Goal: Transaction & Acquisition: Purchase product/service

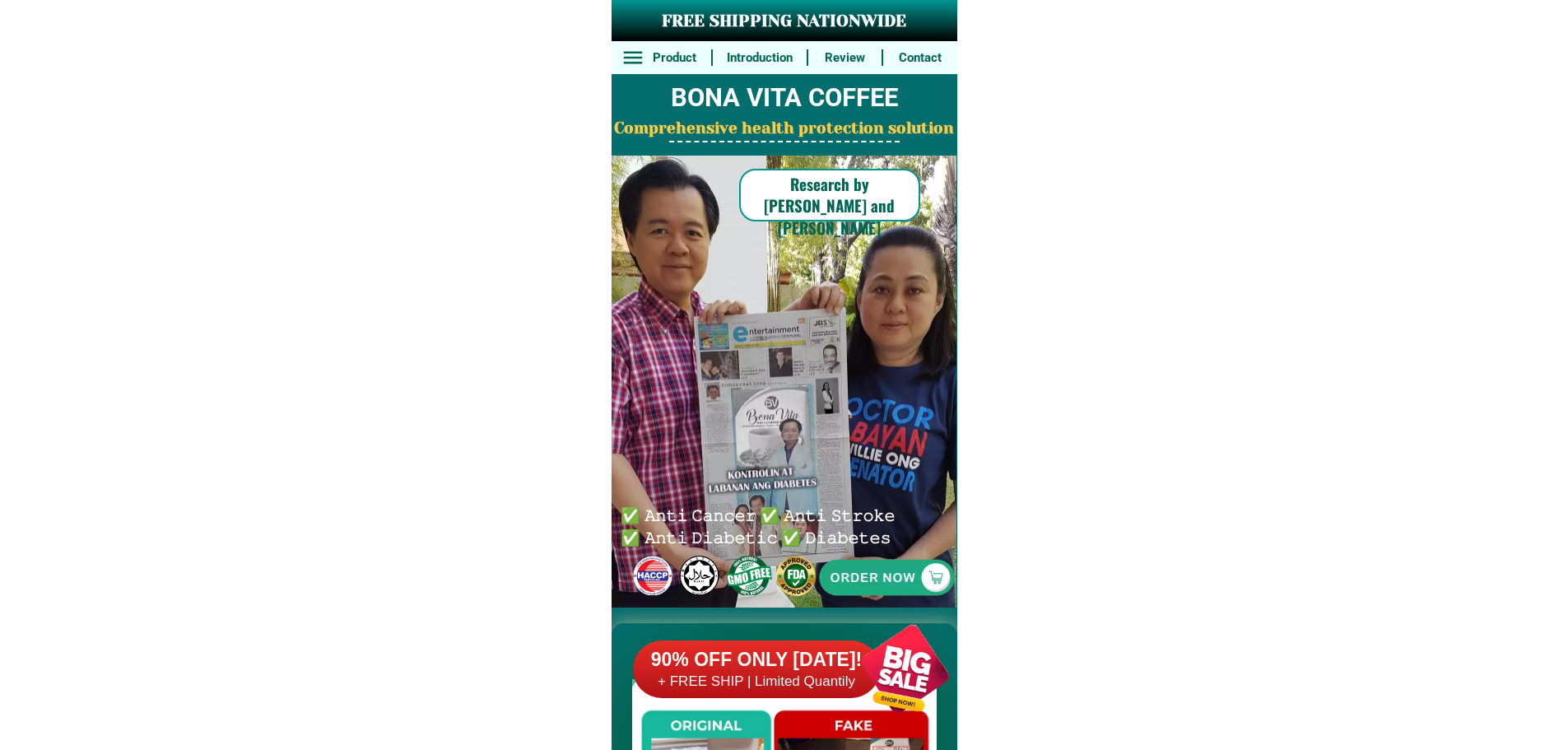
click at [901, 651] on div at bounding box center [905, 669] width 129 height 130
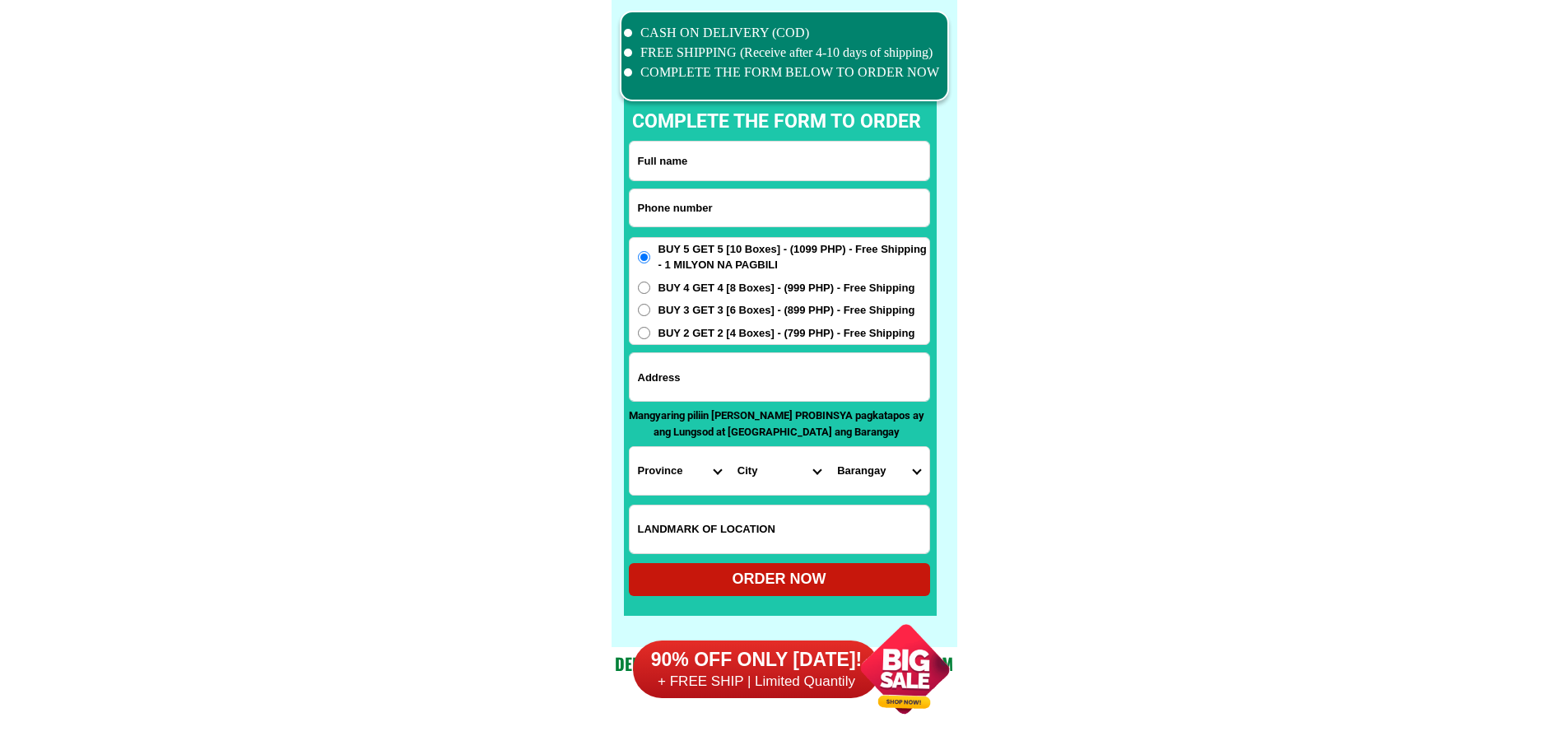
scroll to position [12798, 0]
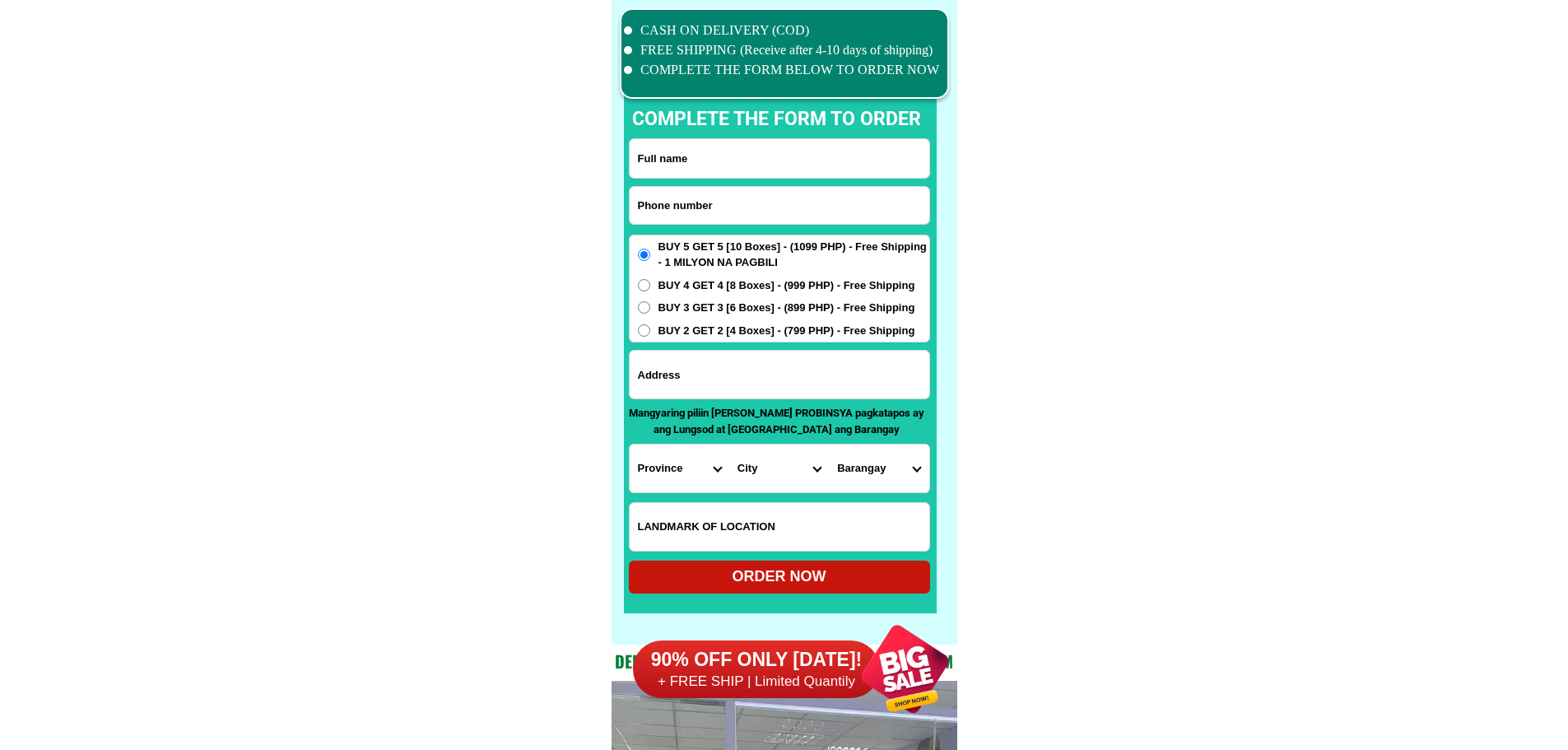
click at [782, 202] on input "Input phone_number" at bounding box center [780, 205] width 299 height 37
paste input "09912072099"
click at [776, 202] on input "009912072099" at bounding box center [780, 205] width 299 height 37
paste input "Input phone_number"
type input "09912072099"
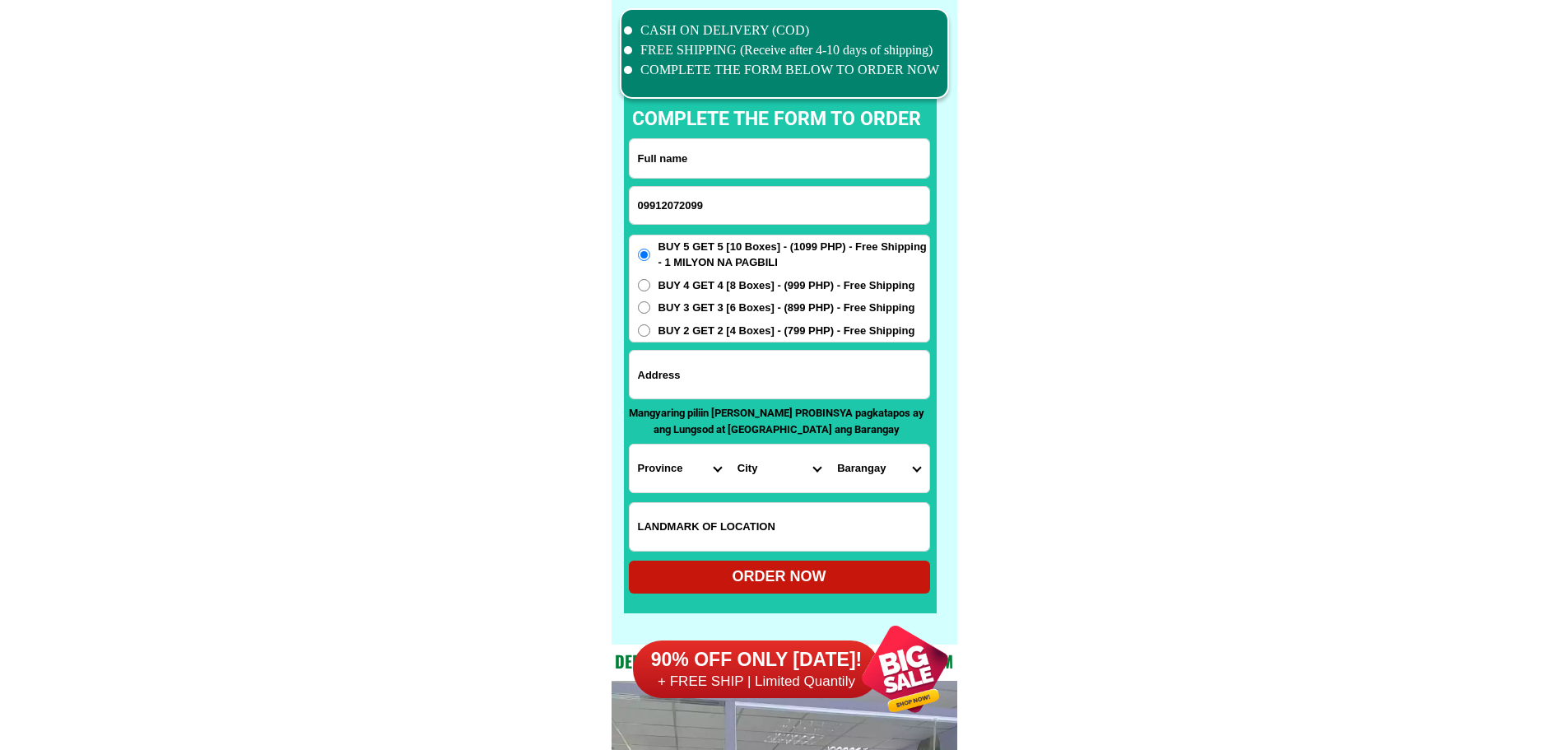
click at [812, 145] on input "Input full_name" at bounding box center [780, 159] width 299 height 39
paste input "[PERSON_NAME] Renegado"
type input "[PERSON_NAME] Renegado"
click at [766, 377] on input "Input address" at bounding box center [780, 374] width 299 height 47
paste input "Camarines Sur Nabua [GEOGRAPHIC_DATA]"
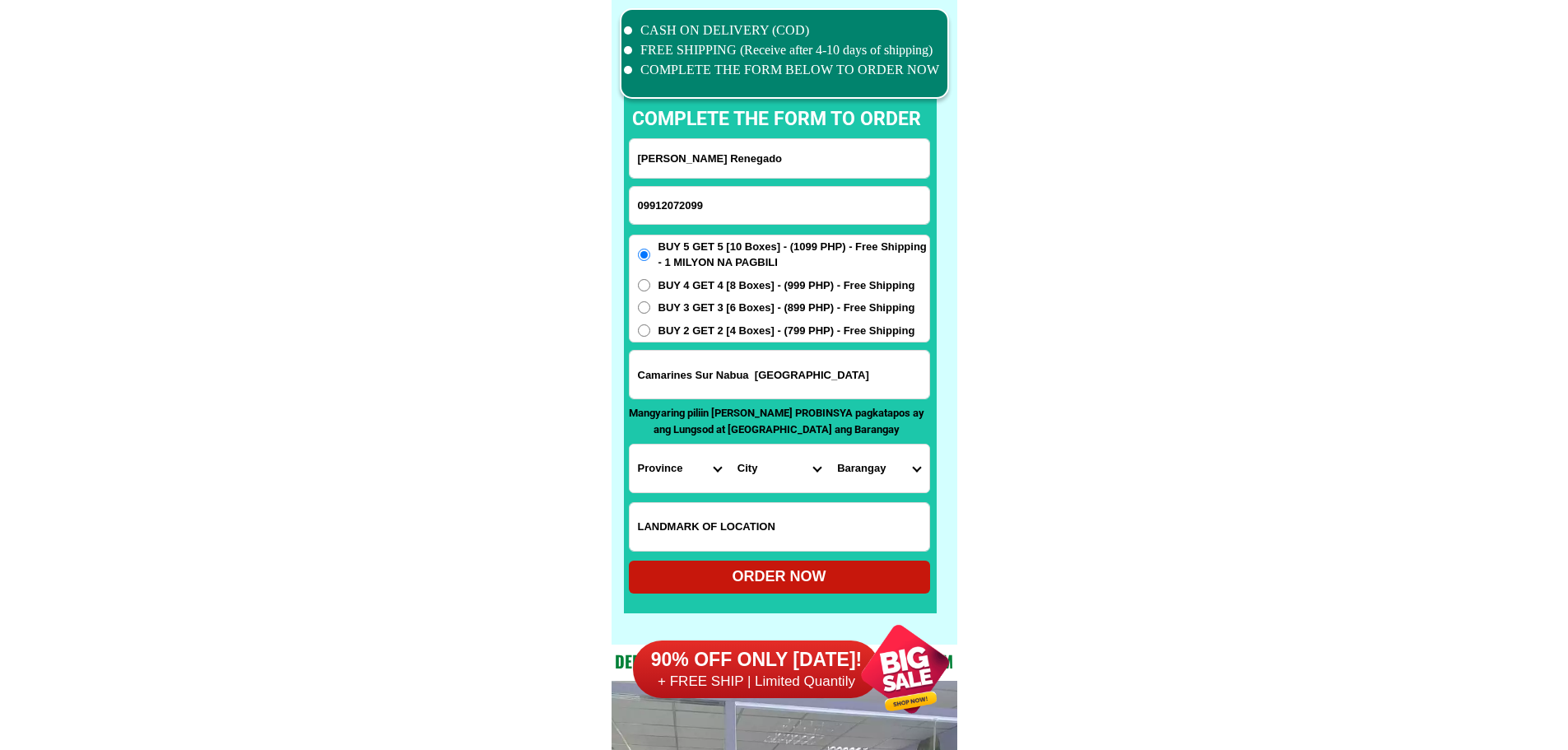
type input "Camarines Sur Nabua [GEOGRAPHIC_DATA]"
click at [765, 520] on input "Input LANDMARKOFLOCATION" at bounding box center [780, 526] width 299 height 47
paste input "[GEOGRAPHIC_DATA]"
type input "[GEOGRAPHIC_DATA]"
click at [674, 461] on select "Province [GEOGRAPHIC_DATA] [GEOGRAPHIC_DATA] [GEOGRAPHIC_DATA] [GEOGRAPHIC_DATA…" at bounding box center [679, 468] width 100 height 47
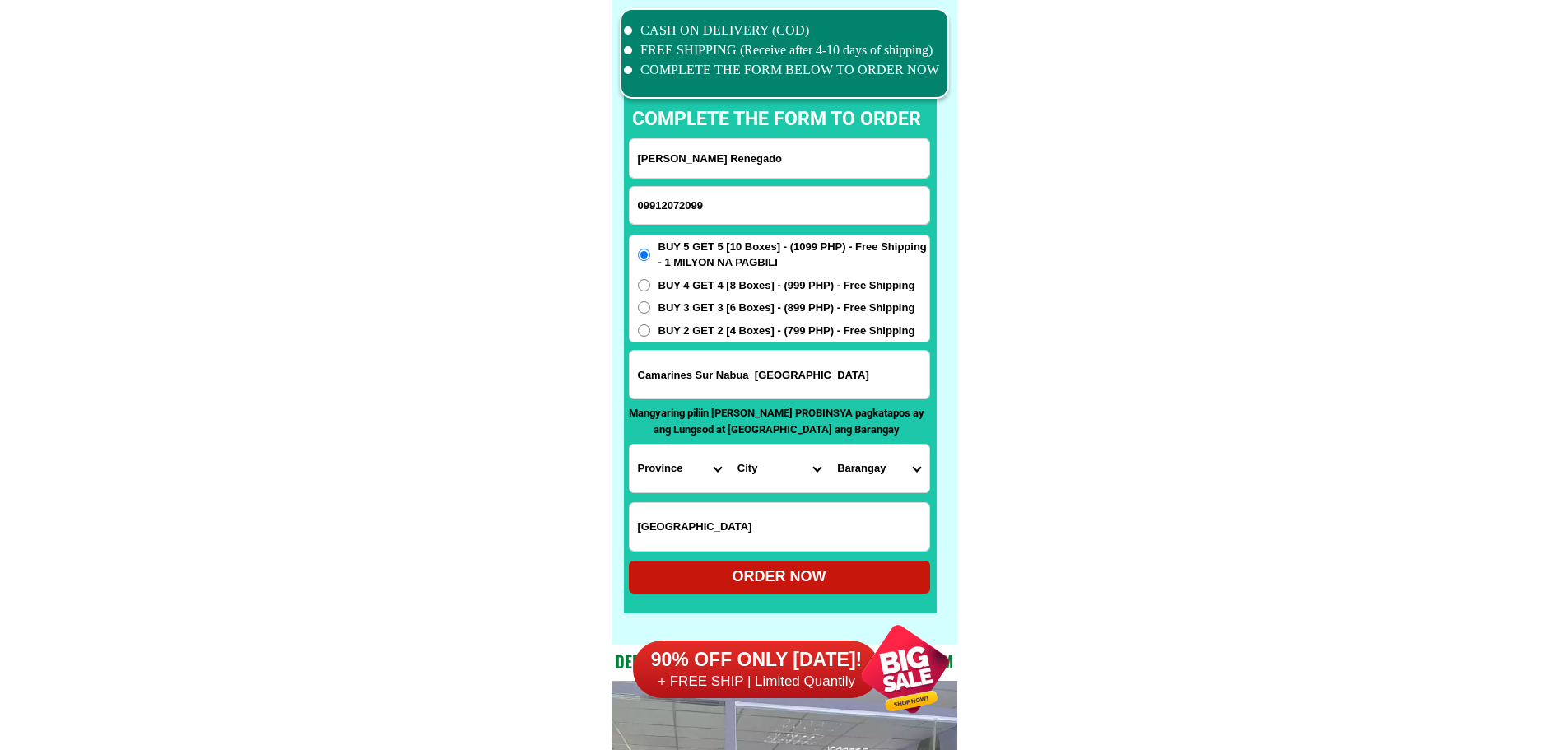
select select "63_374"
click at [782, 475] on select "City Baao Balatan Bombon Buhi [PERSON_NAME][GEOGRAPHIC_DATA] Calabanga [GEOGRAP…" at bounding box center [779, 468] width 100 height 47
select select "63_3747927"
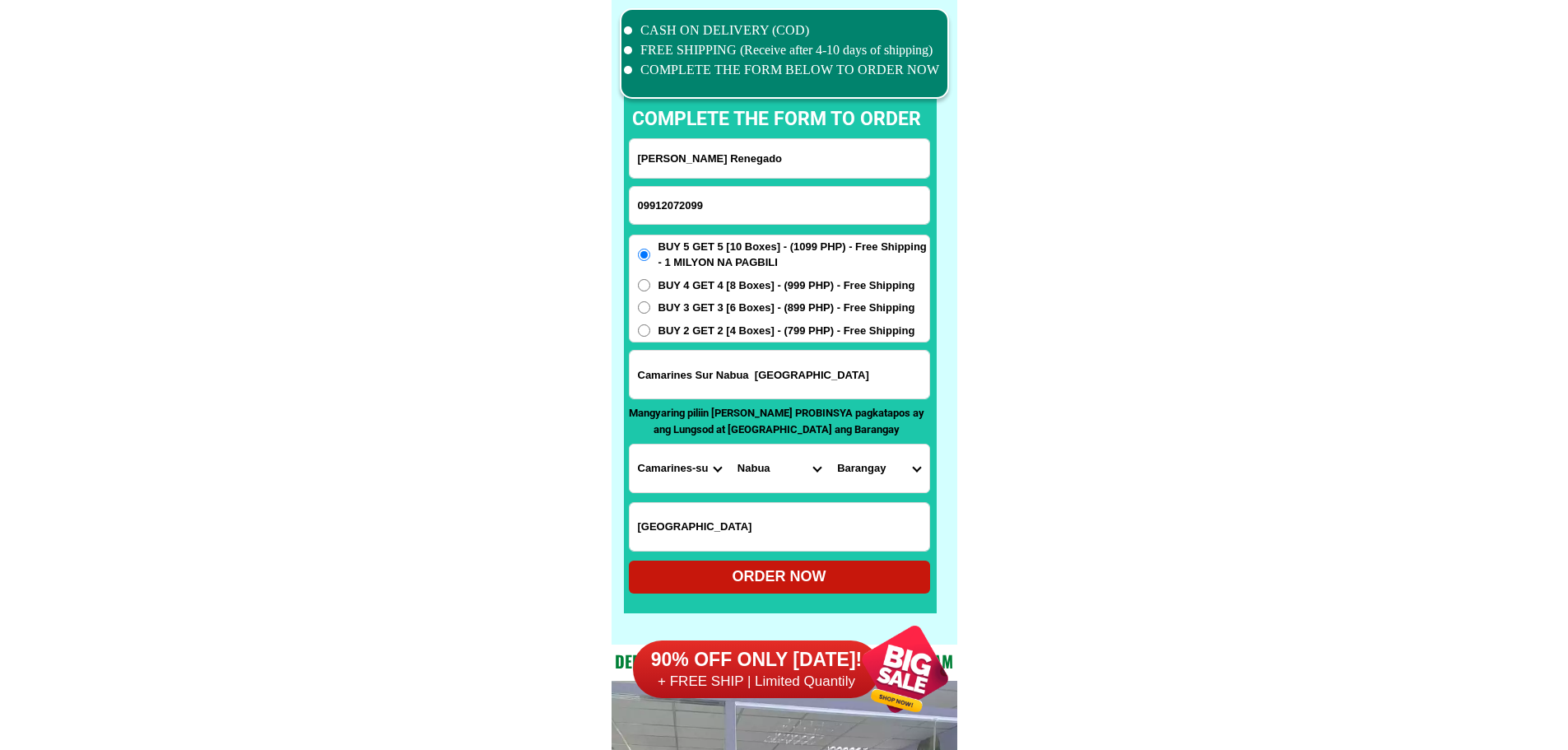
click at [853, 460] on select "Barangay Angustia (angustia inapatan) Antipolo old Antipolo young [PERSON_NAME]…" at bounding box center [878, 468] width 100 height 47
select select "63_37479271226"
click at [841, 577] on div "ORDER NOW" at bounding box center [780, 576] width 301 height 22
radio input "true"
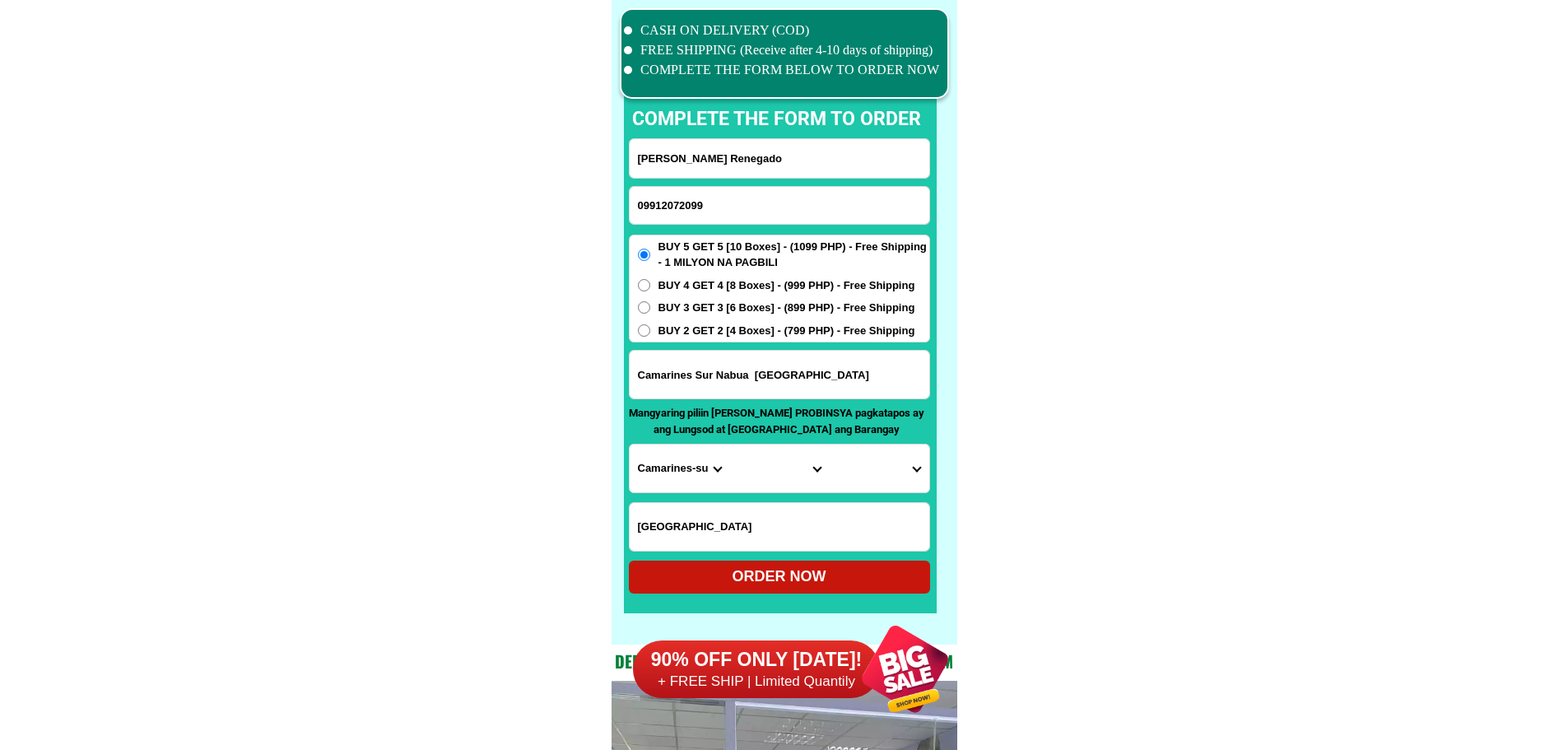
click at [707, 219] on input "09912072099" at bounding box center [780, 205] width 299 height 37
paste input "09813892842"
type input "09813892842"
click at [814, 159] on input "Input full_name" at bounding box center [780, 159] width 299 height 39
paste input "[PERSON_NAME]"
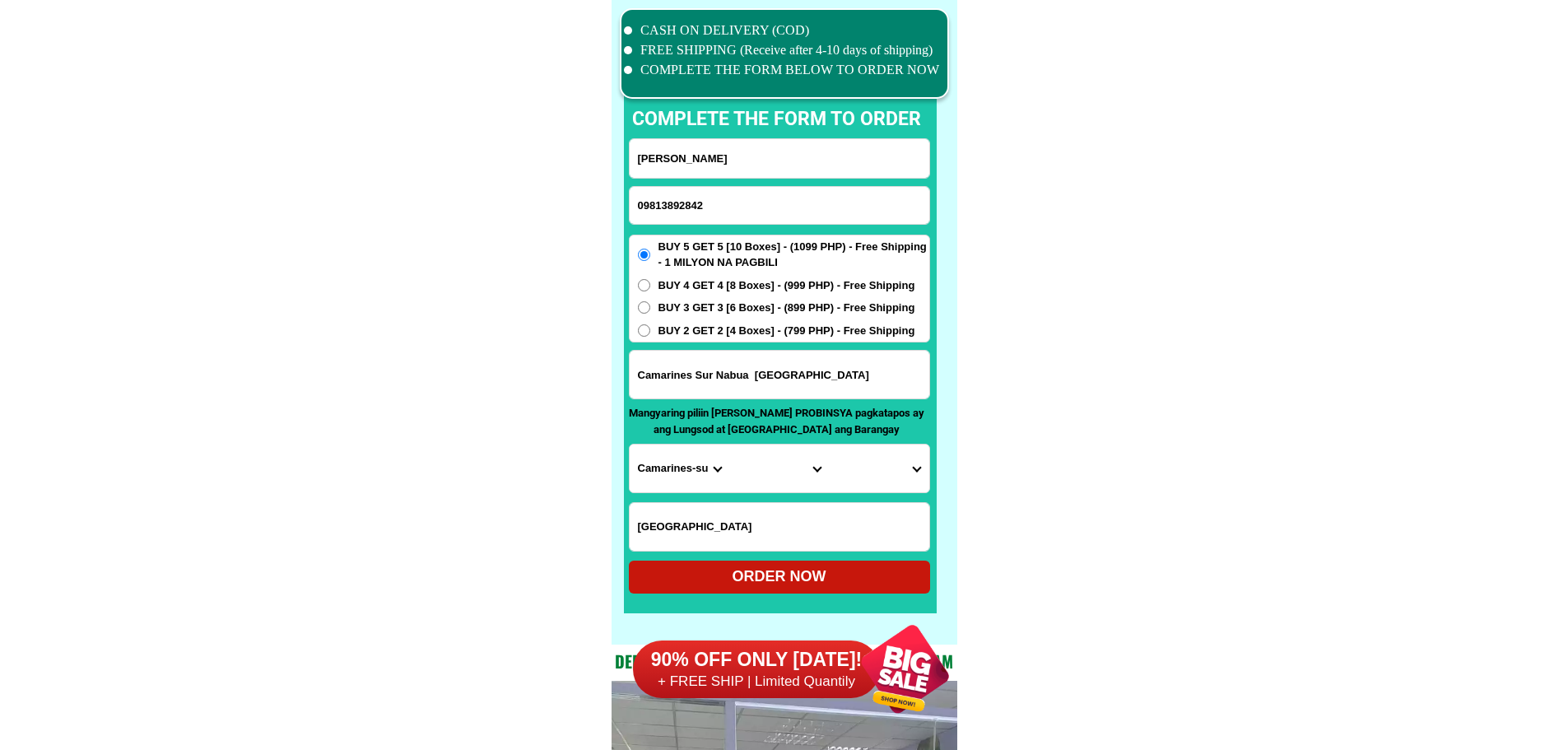
type input "[PERSON_NAME]"
click at [809, 509] on input "Input LANDMARKOFLOCATION" at bounding box center [780, 526] width 299 height 47
paste input "Near the Amiraland office"
type input "Near the Amiraland office"
click at [736, 380] on input "Input address" at bounding box center [780, 374] width 299 height 47
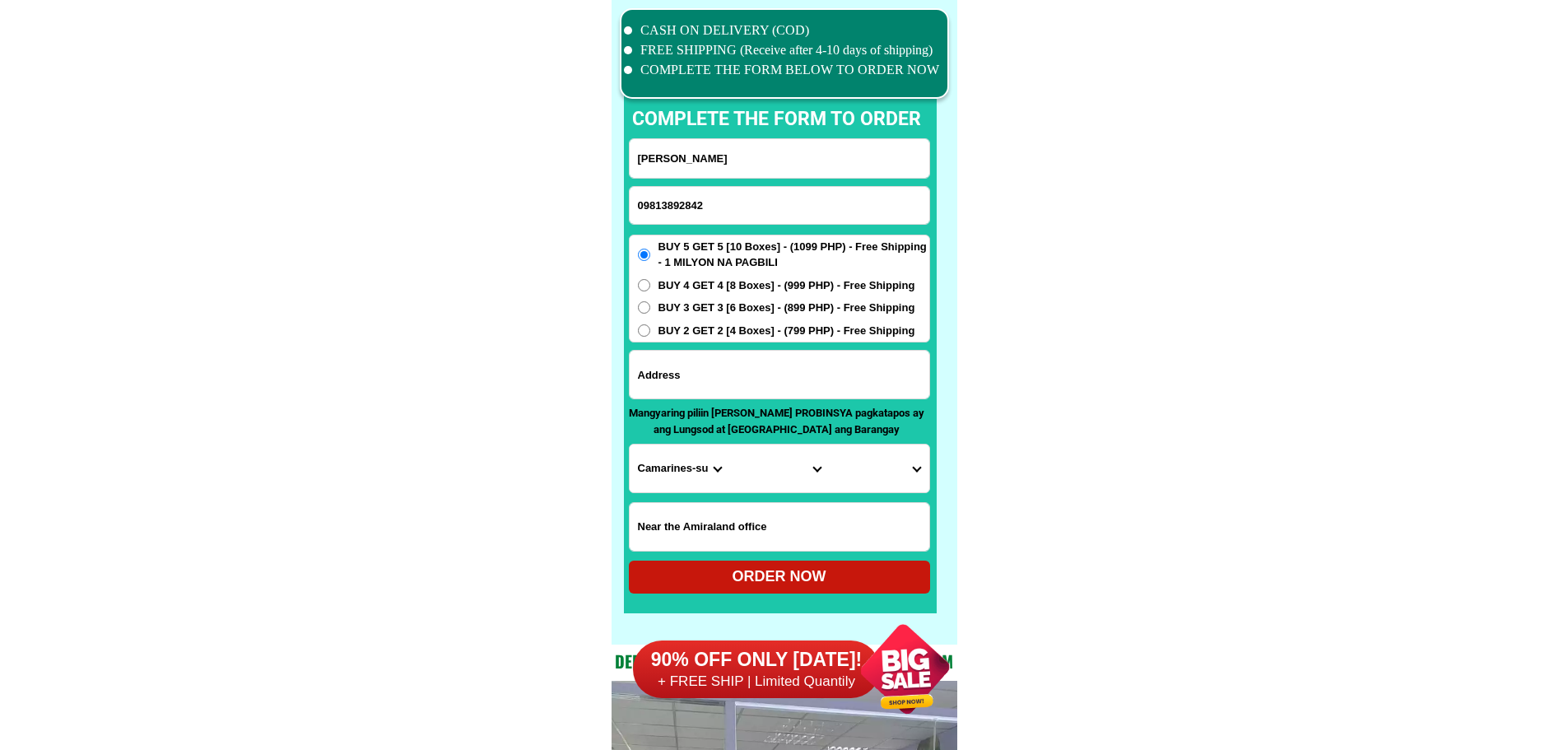
paste input "0350 [PERSON_NAME] go [GEOGRAPHIC_DATA] [GEOGRAPHIC_DATA] [GEOGRAPHIC_DATA]"
type input "0350 [PERSON_NAME] go [GEOGRAPHIC_DATA] [GEOGRAPHIC_DATA] [GEOGRAPHIC_DATA]"
click at [664, 465] on select "Province [GEOGRAPHIC_DATA] [GEOGRAPHIC_DATA] [GEOGRAPHIC_DATA] [GEOGRAPHIC_DATA…" at bounding box center [679, 468] width 100 height 47
select select "63_137"
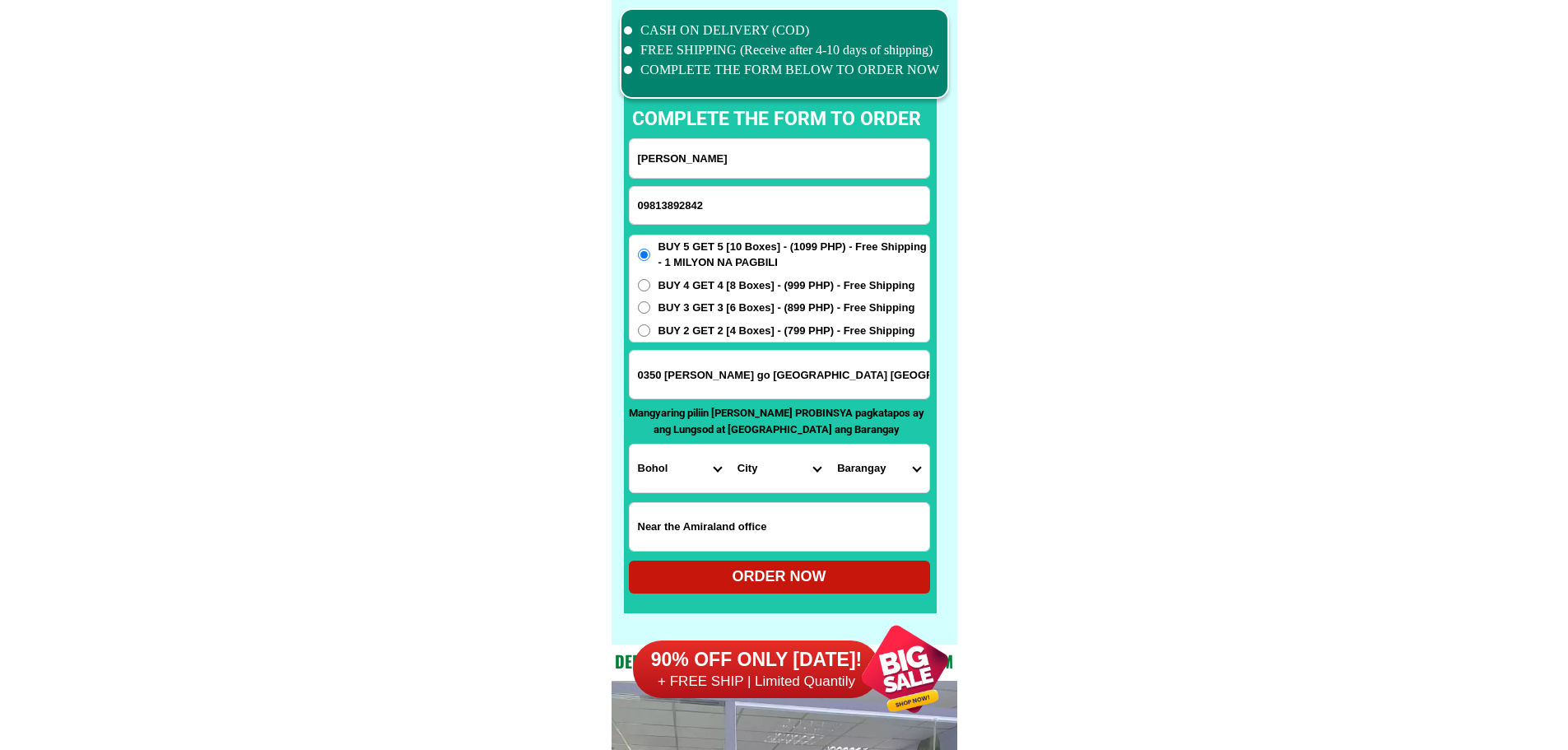
click at [730, 457] on select "City Alburquerque Antequera Baclayon Balilihan Bien-unido Bilar Bohol-[PERSON_N…" at bounding box center [779, 468] width 100 height 47
click at [809, 472] on select "City Alburquerque Antequera Baclayon Balilihan Bien-unido Bilar Bohol-[PERSON_N…" at bounding box center [779, 468] width 100 height 47
click at [787, 476] on select "City Alburquerque Antequera Baclayon Balilihan Bien-unido Bilar Bohol-[PERSON_N…" at bounding box center [779, 468] width 100 height 47
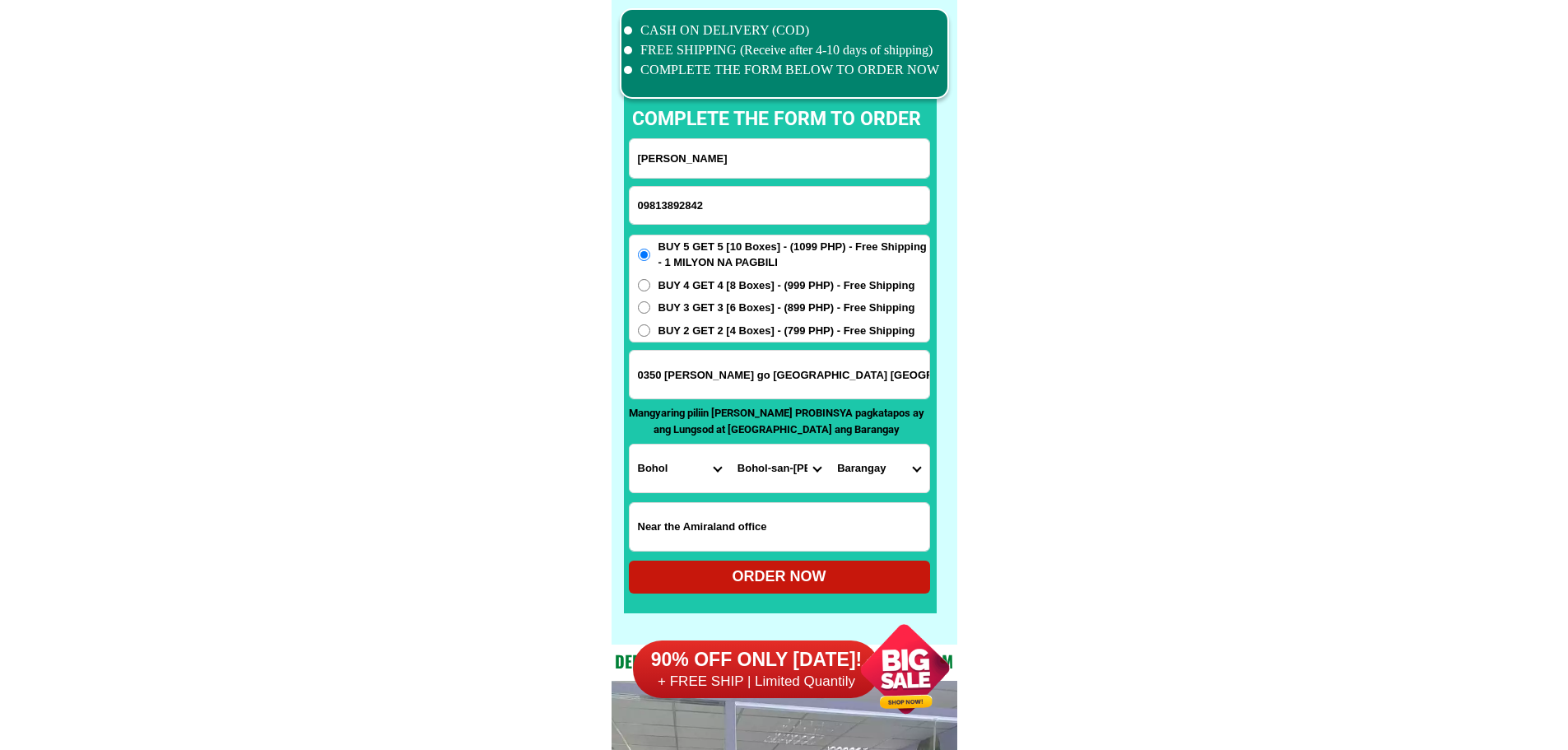
click at [791, 470] on select "City Alburquerque Antequera Baclayon Balilihan Bien-unido Bilar Bohol-[PERSON_N…" at bounding box center [779, 468] width 100 height 47
select select "63_1377328"
click at [905, 464] on select "Barangay Bool Booy Cabawan [GEOGRAPHIC_DATA] [GEOGRAPHIC_DATA] [GEOGRAPHIC_DATA…" at bounding box center [878, 468] width 100 height 47
select select "63_13773287811"
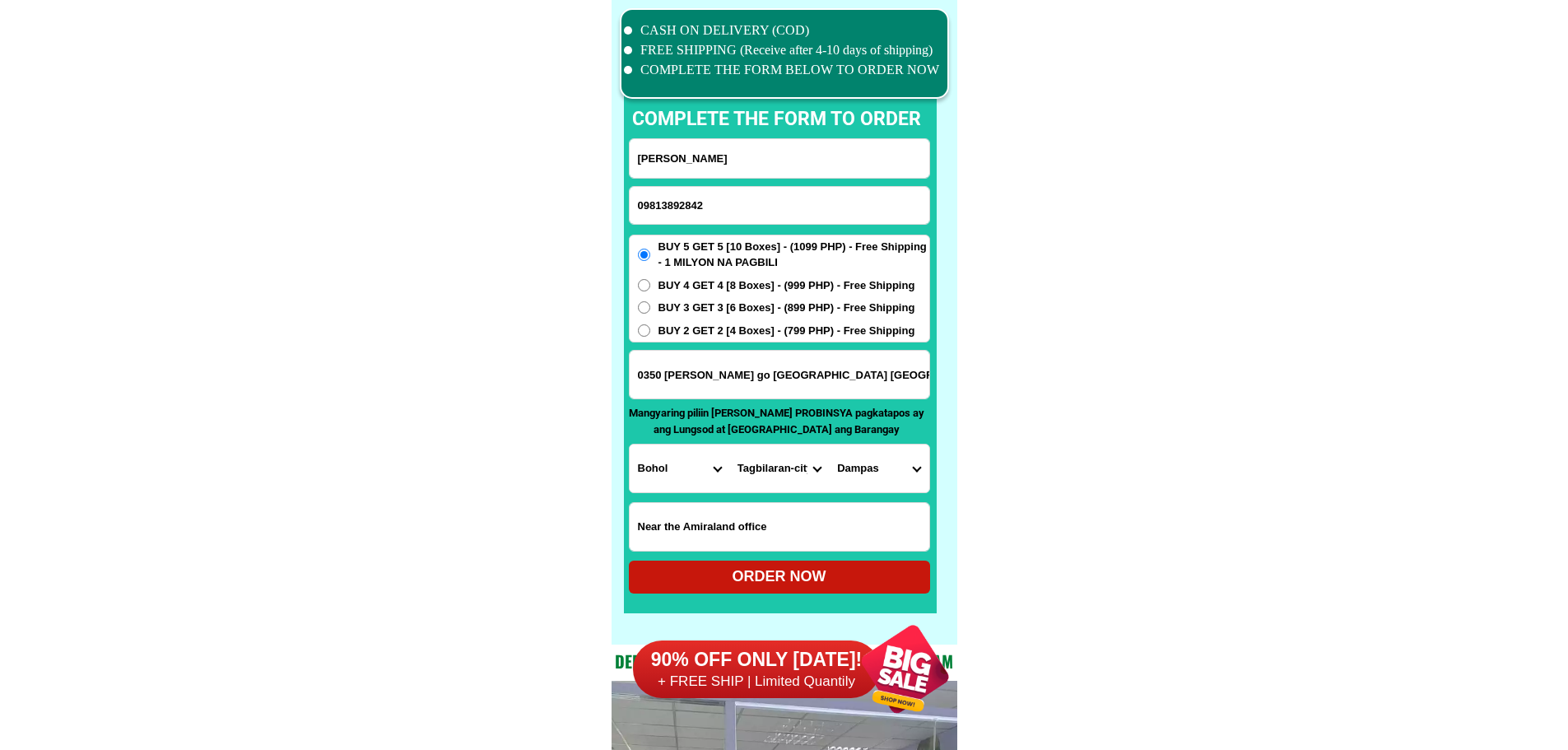
click at [731, 570] on div "ORDER NOW" at bounding box center [780, 576] width 301 height 22
radio input "true"
click at [813, 199] on input "Input phone_number" at bounding box center [780, 205] width 299 height 37
paste input "0962 077 3246"
type input "0962 077 3246"
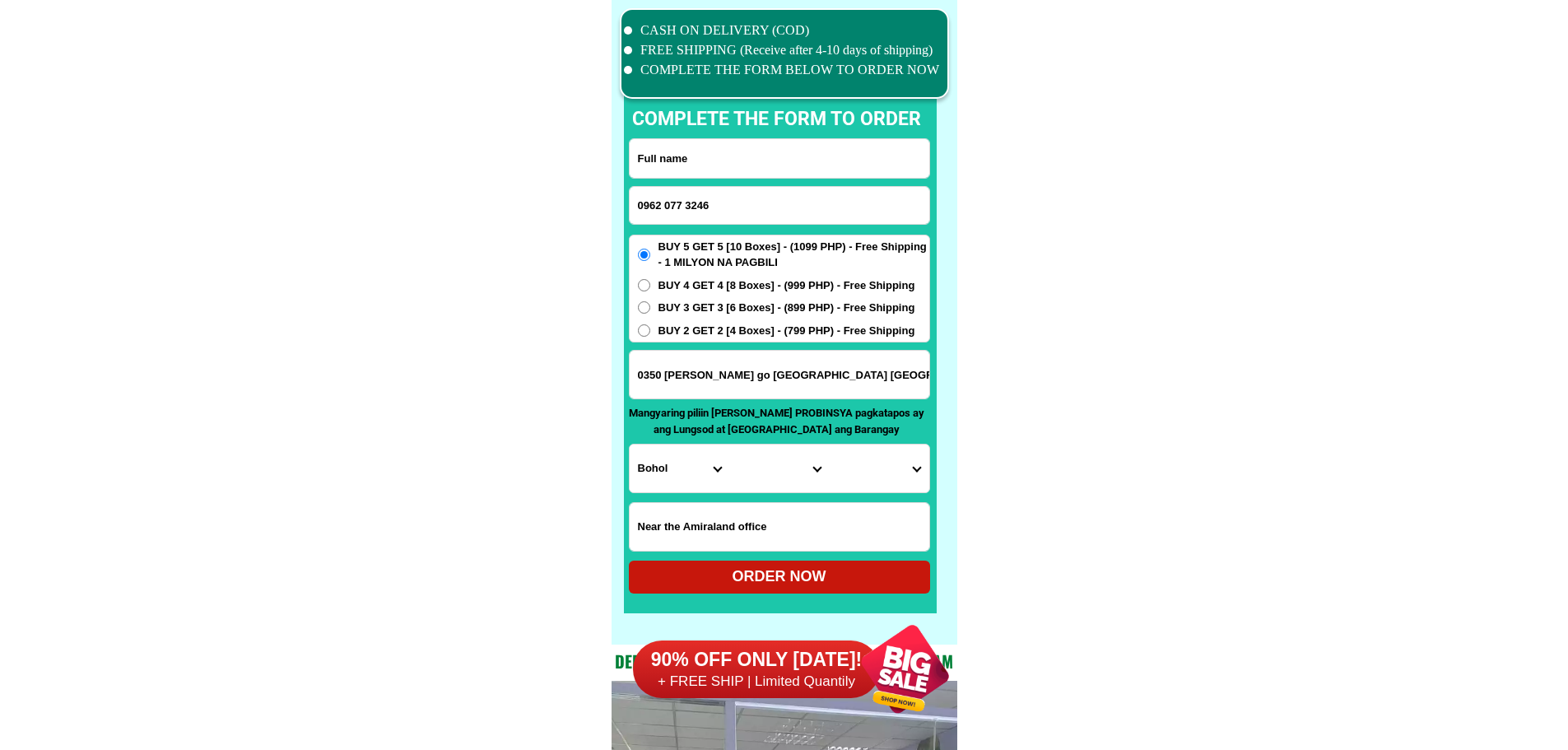
click at [743, 155] on input "Input full_name" at bounding box center [780, 159] width 299 height 39
paste input "[PERSON_NAME]"
drag, startPoint x: 667, startPoint y: 153, endPoint x: 582, endPoint y: 159, distance: 85.2
type input "[PERSON_NAME]"
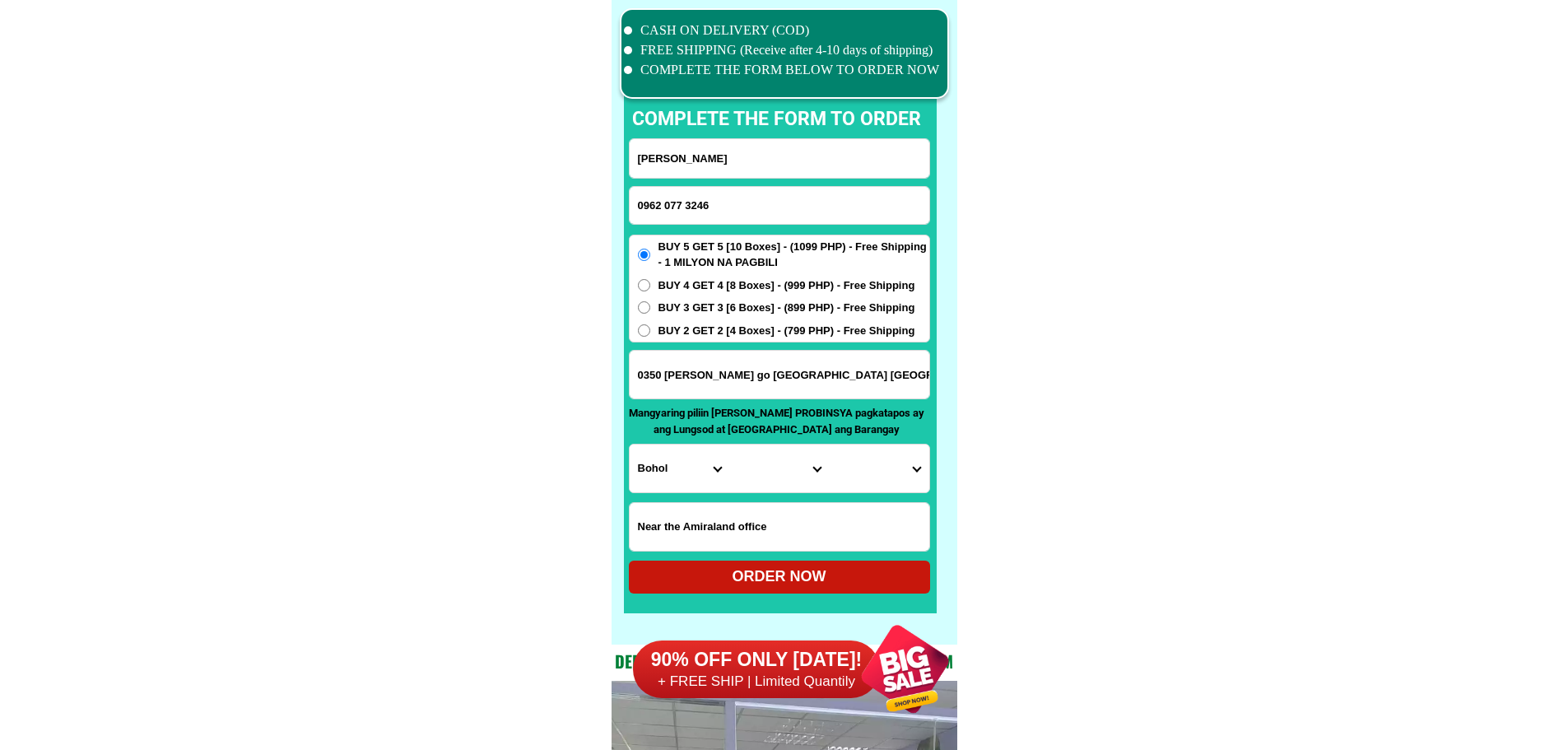
click at [686, 203] on input "0962 077 3246" at bounding box center [780, 205] width 299 height 37
click at [665, 203] on input "0962 0773246" at bounding box center [780, 205] width 299 height 37
type input "09620773246"
click at [714, 372] on input "0350 [PERSON_NAME] go [GEOGRAPHIC_DATA] [GEOGRAPHIC_DATA] [GEOGRAPHIC_DATA]" at bounding box center [780, 374] width 299 height 47
click at [714, 375] on input "0350 [PERSON_NAME] go [GEOGRAPHIC_DATA] [GEOGRAPHIC_DATA] [GEOGRAPHIC_DATA]" at bounding box center [780, 374] width 299 height 47
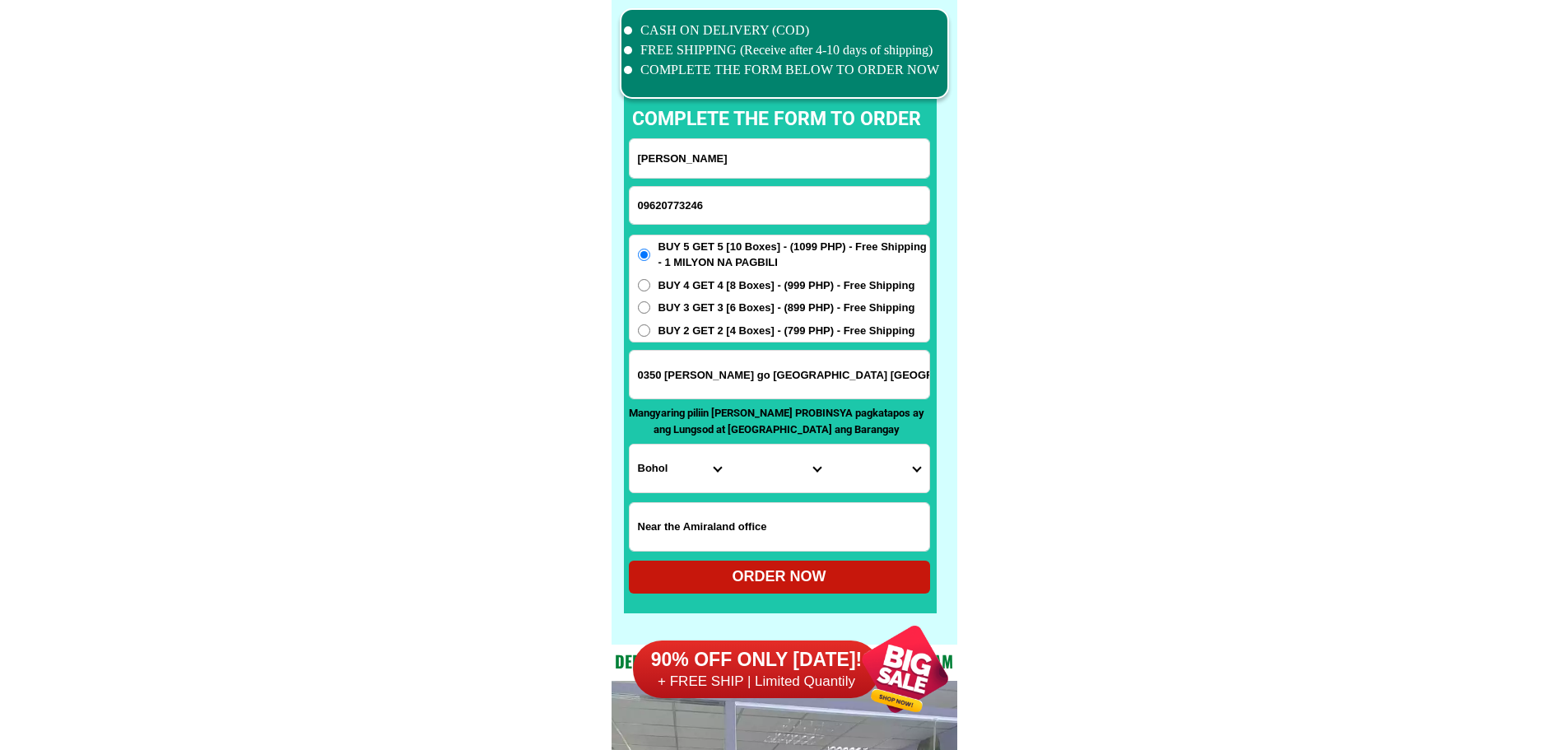
click at [714, 375] on input "0350 [PERSON_NAME] go [GEOGRAPHIC_DATA] [GEOGRAPHIC_DATA] [GEOGRAPHIC_DATA]" at bounding box center [780, 374] width 299 height 47
click at [748, 311] on span "BUY 3 GET 3 [6 Boxes] - (899 PHP) - Free Shipping" at bounding box center [786, 307] width 257 height 16
click at [650, 311] on input "BUY 3 GET 3 [6 Boxes] - (899 PHP) - Free Shipping" at bounding box center [643, 307] width 13 height 13
radio input "true"
click at [674, 372] on input "0350 [PERSON_NAME] go [GEOGRAPHIC_DATA] [GEOGRAPHIC_DATA] [GEOGRAPHIC_DATA]" at bounding box center [780, 374] width 299 height 47
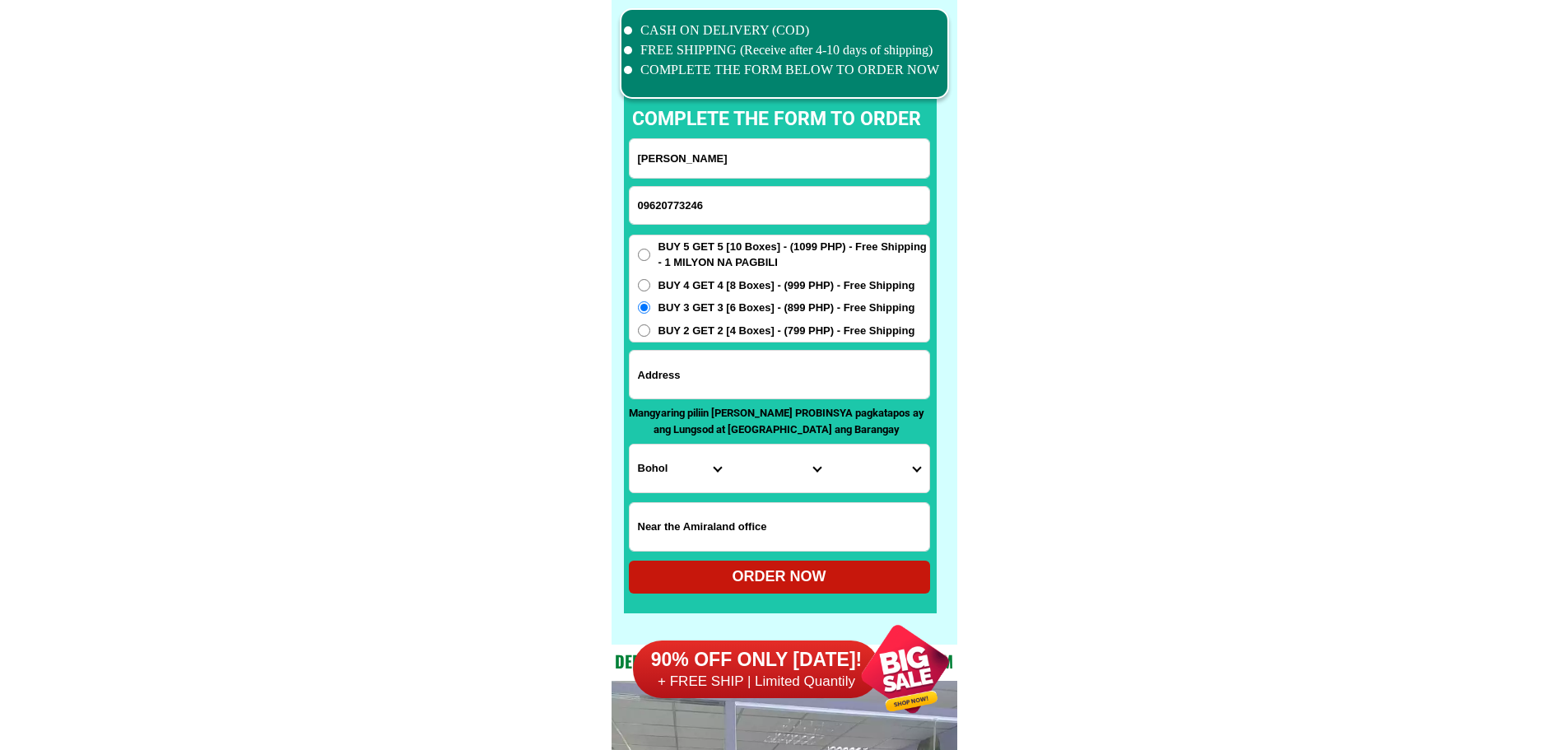
paste input "[STREET_ADDRESS][GEOGRAPHIC_DATA] [GEOGRAPHIC_DATA] [GEOGRAPHIC_DATA] Near Glob…"
type input "[STREET_ADDRESS][GEOGRAPHIC_DATA] [GEOGRAPHIC_DATA] [GEOGRAPHIC_DATA] Near Glob…"
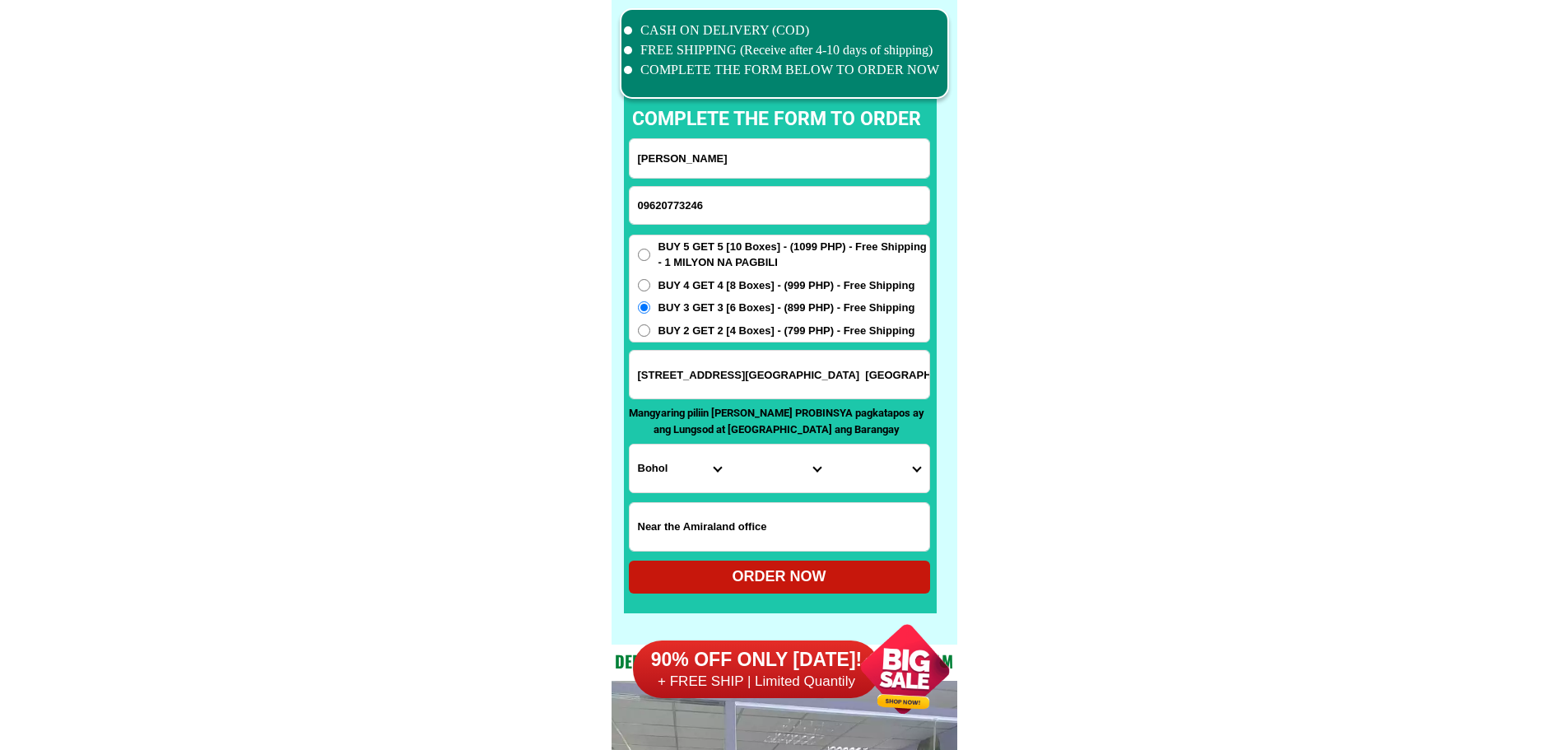
click at [896, 374] on input "[STREET_ADDRESS][GEOGRAPHIC_DATA] [GEOGRAPHIC_DATA] [GEOGRAPHIC_DATA] Near Glob…" at bounding box center [780, 374] width 299 height 47
click at [898, 378] on input "[STREET_ADDRESS][GEOGRAPHIC_DATA] [GEOGRAPHIC_DATA] [GEOGRAPHIC_DATA] Near Glob…" at bounding box center [780, 374] width 299 height 47
drag, startPoint x: 908, startPoint y: 375, endPoint x: 956, endPoint y: 380, distance: 48.3
click at [956, 380] on div "CASH ON DELIVERY (COD) FREE SHIPPING (Receive after 4-10 days of shipping) COMP…" at bounding box center [784, 322] width 346 height 645
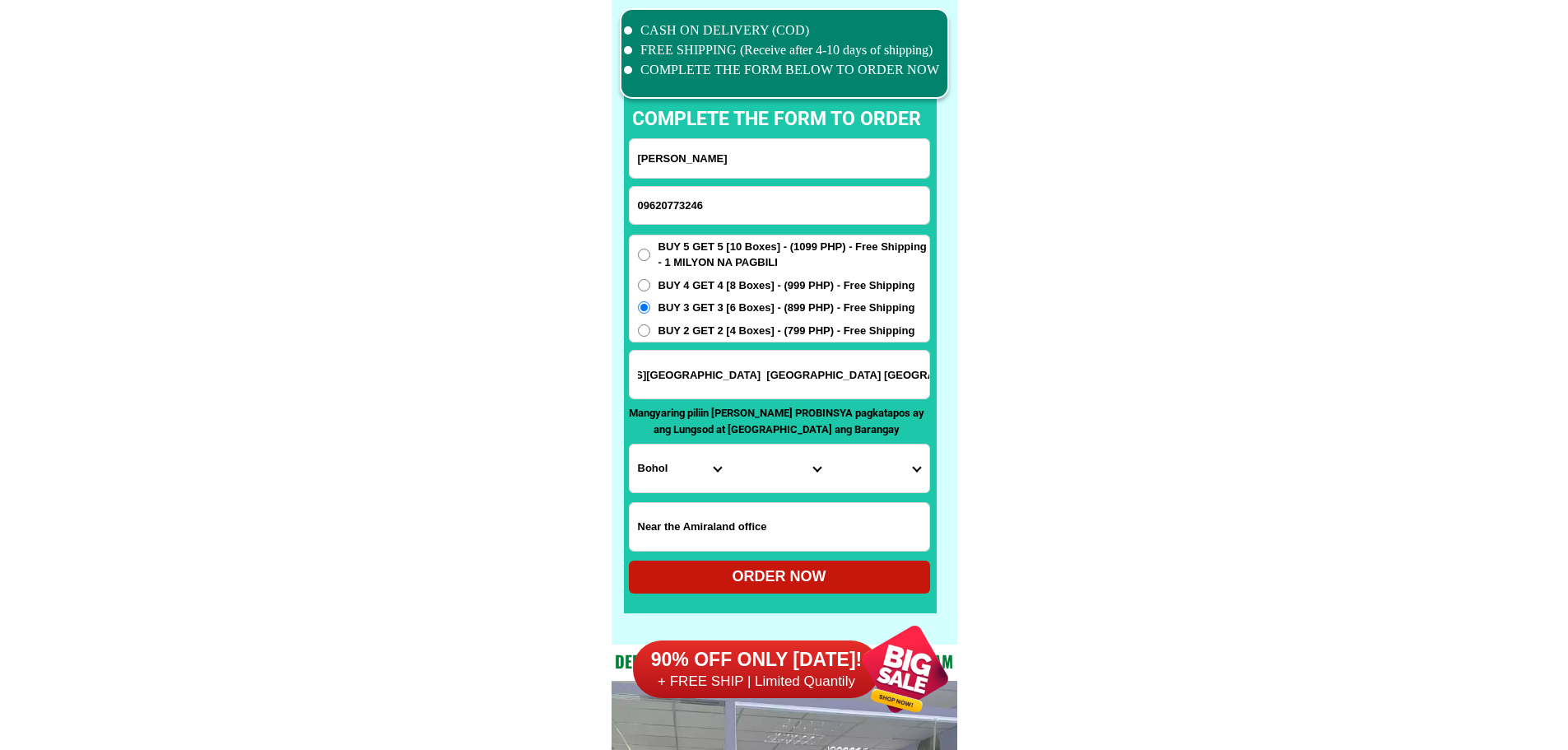
scroll to position [0, 0]
click at [831, 383] on input "[STREET_ADDRESS][GEOGRAPHIC_DATA] [GEOGRAPHIC_DATA] [GEOGRAPHIC_DATA] Near Glob…" at bounding box center [780, 374] width 299 height 47
click at [869, 384] on input "[STREET_ADDRESS][GEOGRAPHIC_DATA] [GEOGRAPHIC_DATA] [GEOGRAPHIC_DATA] Near Glob…" at bounding box center [780, 374] width 299 height 47
click at [902, 381] on input "[STREET_ADDRESS][GEOGRAPHIC_DATA] [GEOGRAPHIC_DATA] [GEOGRAPHIC_DATA] Near Glob…" at bounding box center [780, 374] width 299 height 47
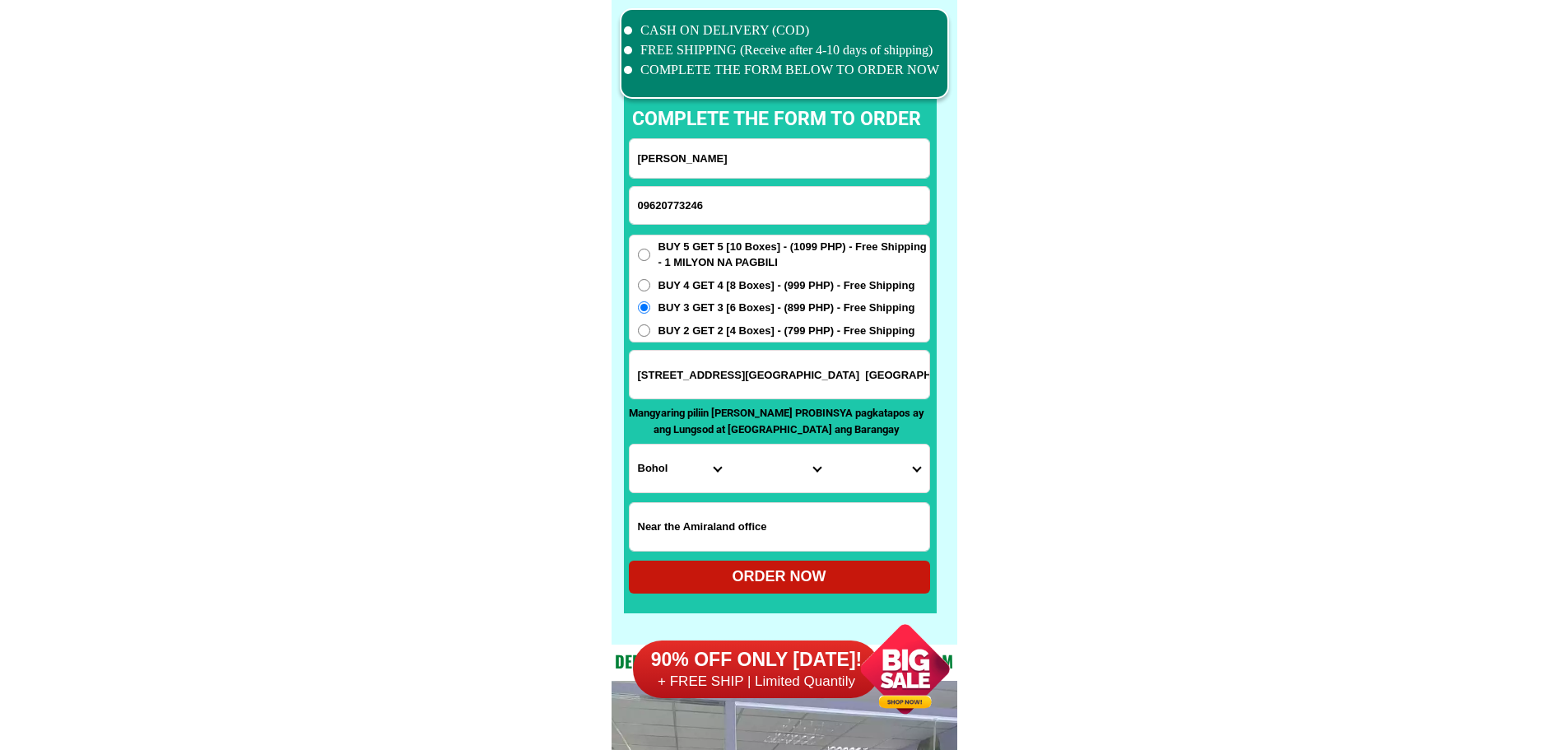
drag, startPoint x: 913, startPoint y: 372, endPoint x: 845, endPoint y: 373, distance: 68.0
click at [845, 373] on input "[STREET_ADDRESS][GEOGRAPHIC_DATA] [GEOGRAPHIC_DATA] [GEOGRAPHIC_DATA] Near Glob…" at bounding box center [780, 374] width 299 height 47
click at [692, 460] on select "Province [GEOGRAPHIC_DATA] [GEOGRAPHIC_DATA] [GEOGRAPHIC_DATA] [GEOGRAPHIC_DATA…" at bounding box center [679, 468] width 100 height 47
select select "63_904"
drag, startPoint x: 1063, startPoint y: 474, endPoint x: 1020, endPoint y: 486, distance: 44.6
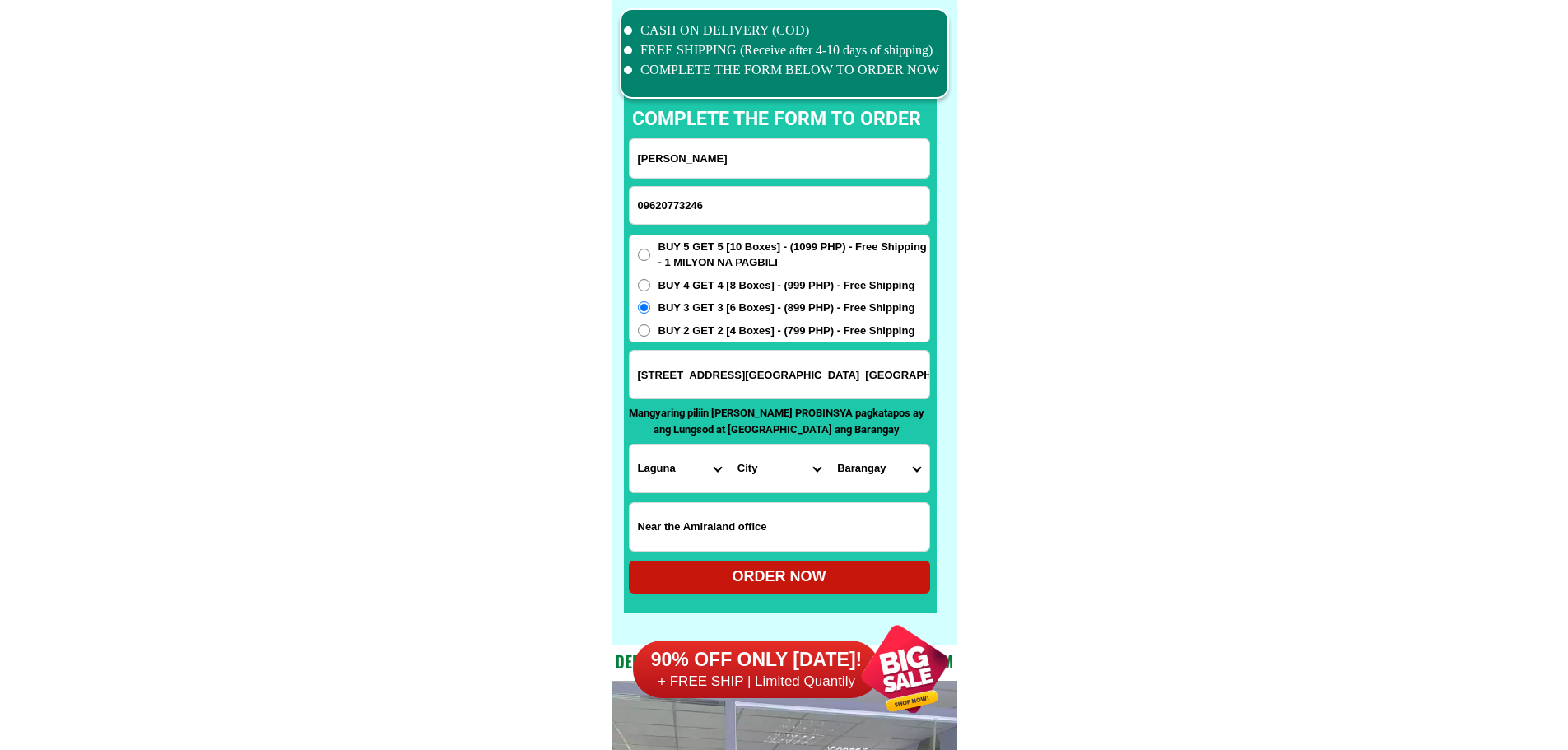
click at [805, 466] on select "City [GEOGRAPHIC_DATA] [GEOGRAPHIC_DATA]-city [GEOGRAPHIC_DATA] [GEOGRAPHIC_DAT…" at bounding box center [779, 468] width 100 height 47
select select "63_9049493"
click at [880, 470] on select "Barangay Bagong kalsada Banadero Banlic Barandal Barangay 1 (pob.) Barangay 2 (…" at bounding box center [878, 468] width 100 height 47
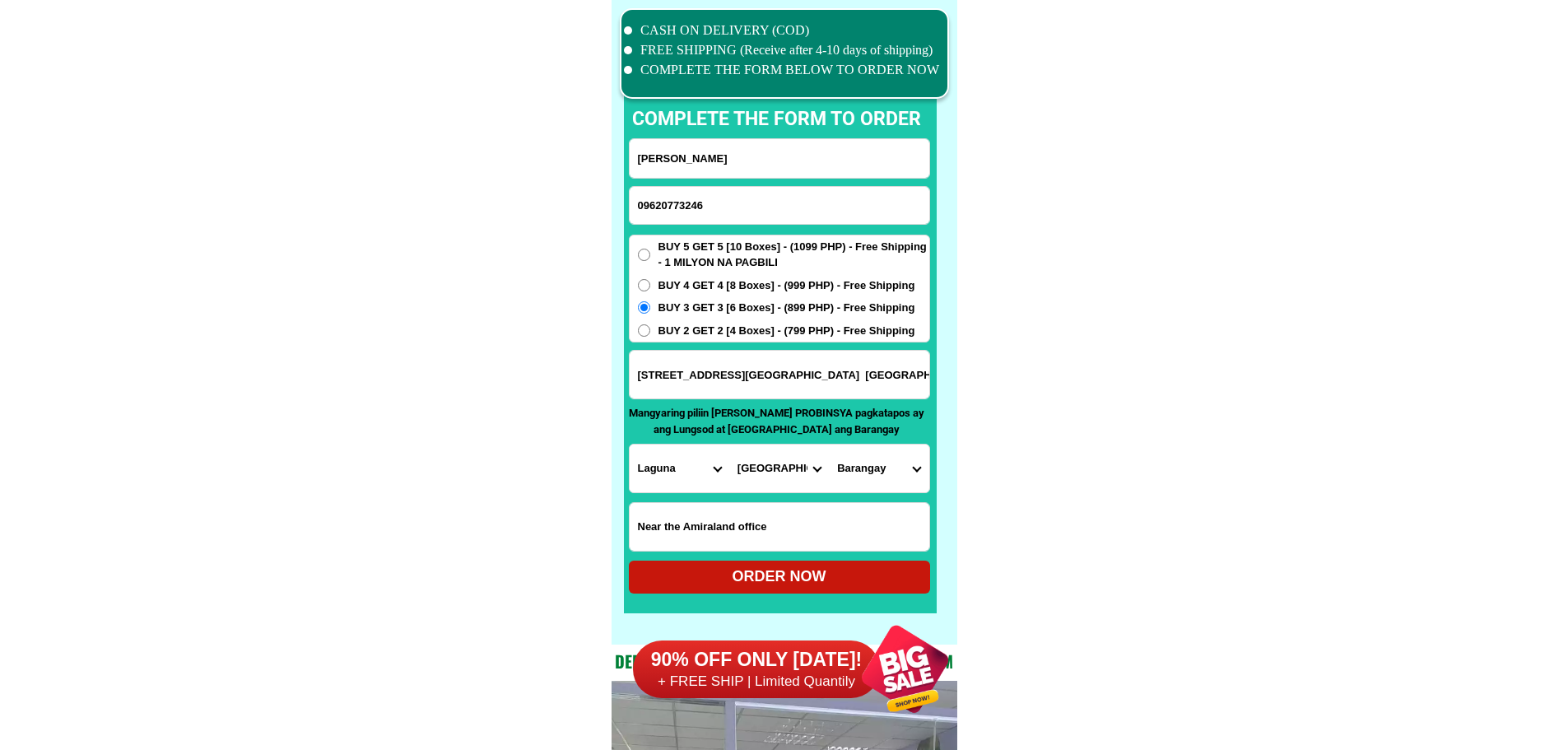
select select "63_90494933389"
click at [858, 566] on div "ORDER NOW" at bounding box center [780, 577] width 301 height 33
type input "[PERSON_NAME]"
type input "[STREET_ADDRESS][GEOGRAPHIC_DATA] [GEOGRAPHIC_DATA] [GEOGRAPHIC_DATA] Near Glob…"
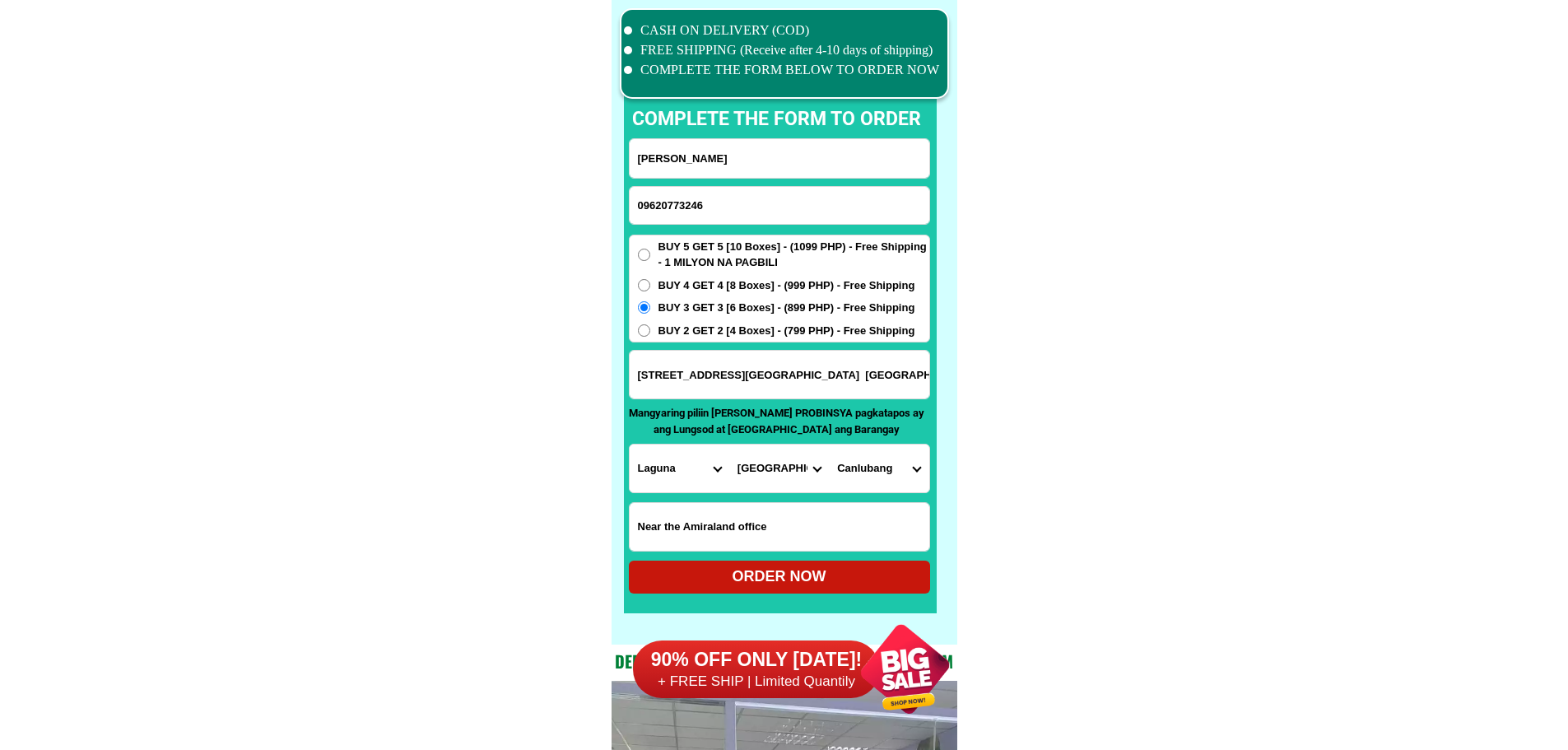
radio input "true"
drag, startPoint x: 719, startPoint y: 202, endPoint x: 780, endPoint y: 212, distance: 61.8
click at [719, 202] on input "Input phone_number" at bounding box center [780, 205] width 299 height 37
paste input "09639428448"
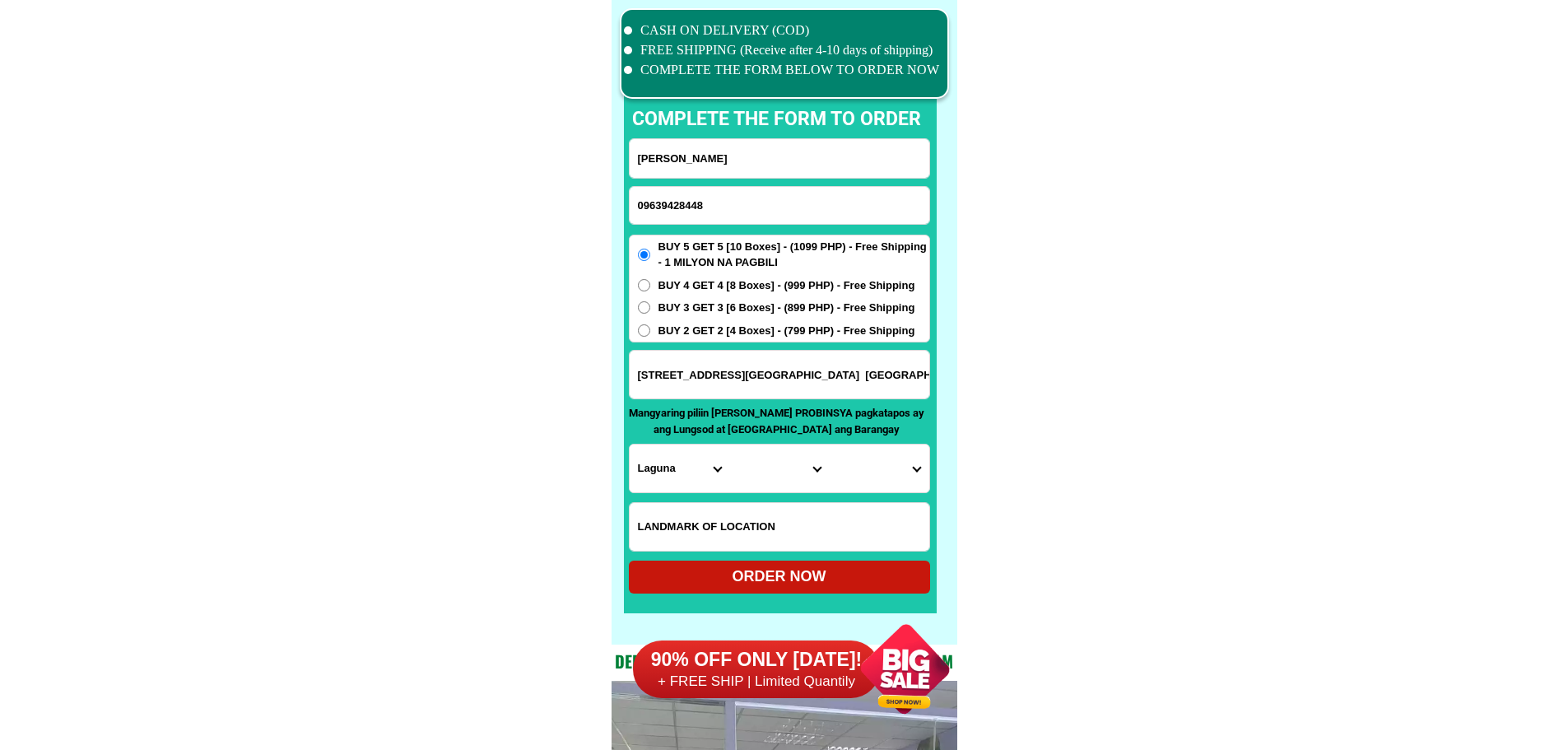
type input "09639428448"
click at [769, 149] on input "Input full_name" at bounding box center [780, 159] width 299 height 39
paste input "Bernaditte egbus"
type input "Bernaditte egbus"
click at [680, 470] on select "Province [GEOGRAPHIC_DATA] [GEOGRAPHIC_DATA] [GEOGRAPHIC_DATA] [GEOGRAPHIC_DATA…" at bounding box center [679, 468] width 100 height 47
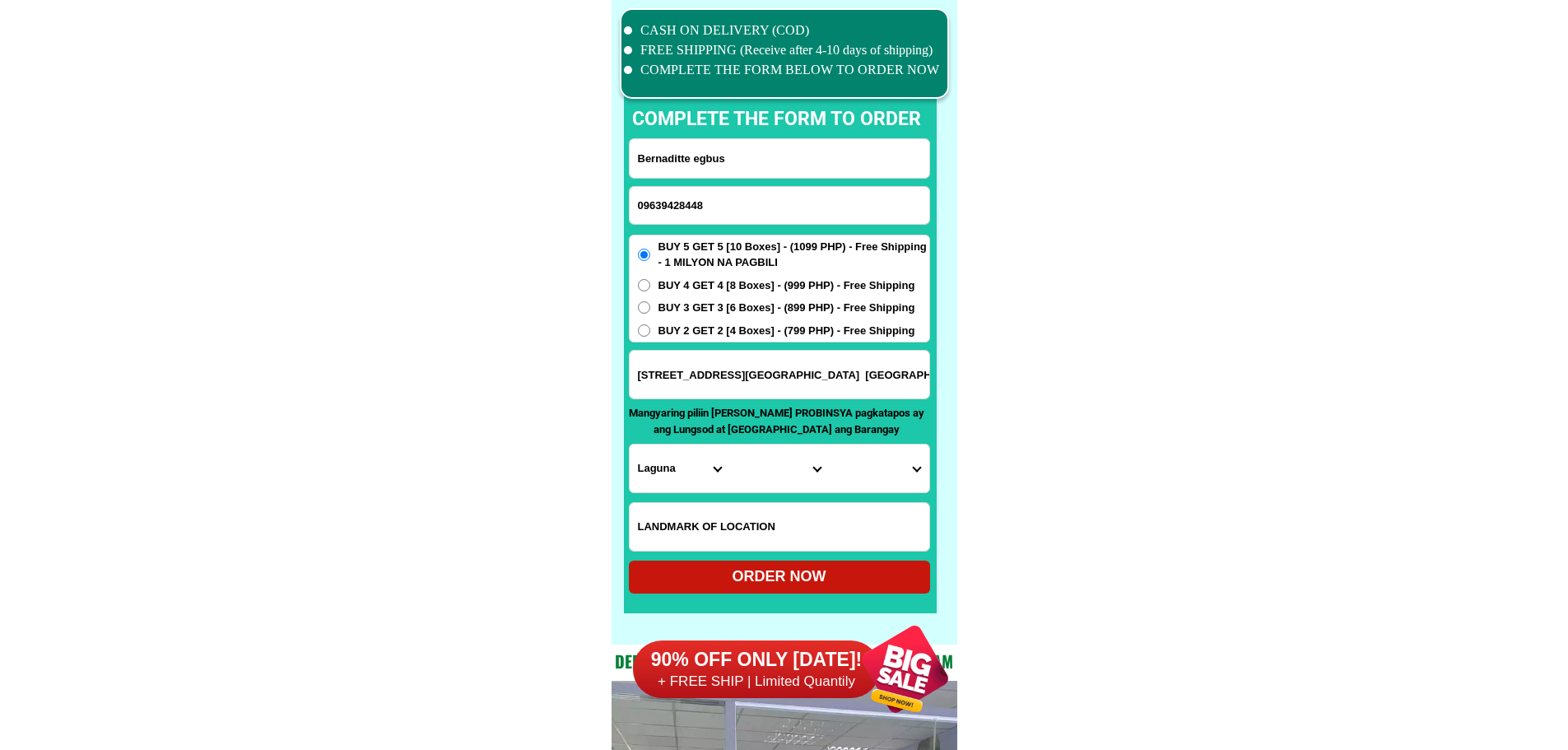
select select "63_283"
click at [742, 477] on select "City Aloran [GEOGRAPHIC_DATA] [GEOGRAPHIC_DATA][PERSON_NAME] [PERSON_NAME]-chio…" at bounding box center [779, 468] width 100 height 47
select select "63_2831846"
click at [729, 445] on select "City Aloran [GEOGRAPHIC_DATA] [GEOGRAPHIC_DATA][PERSON_NAME] [PERSON_NAME]-chio…" at bounding box center [779, 468] width 100 height 47
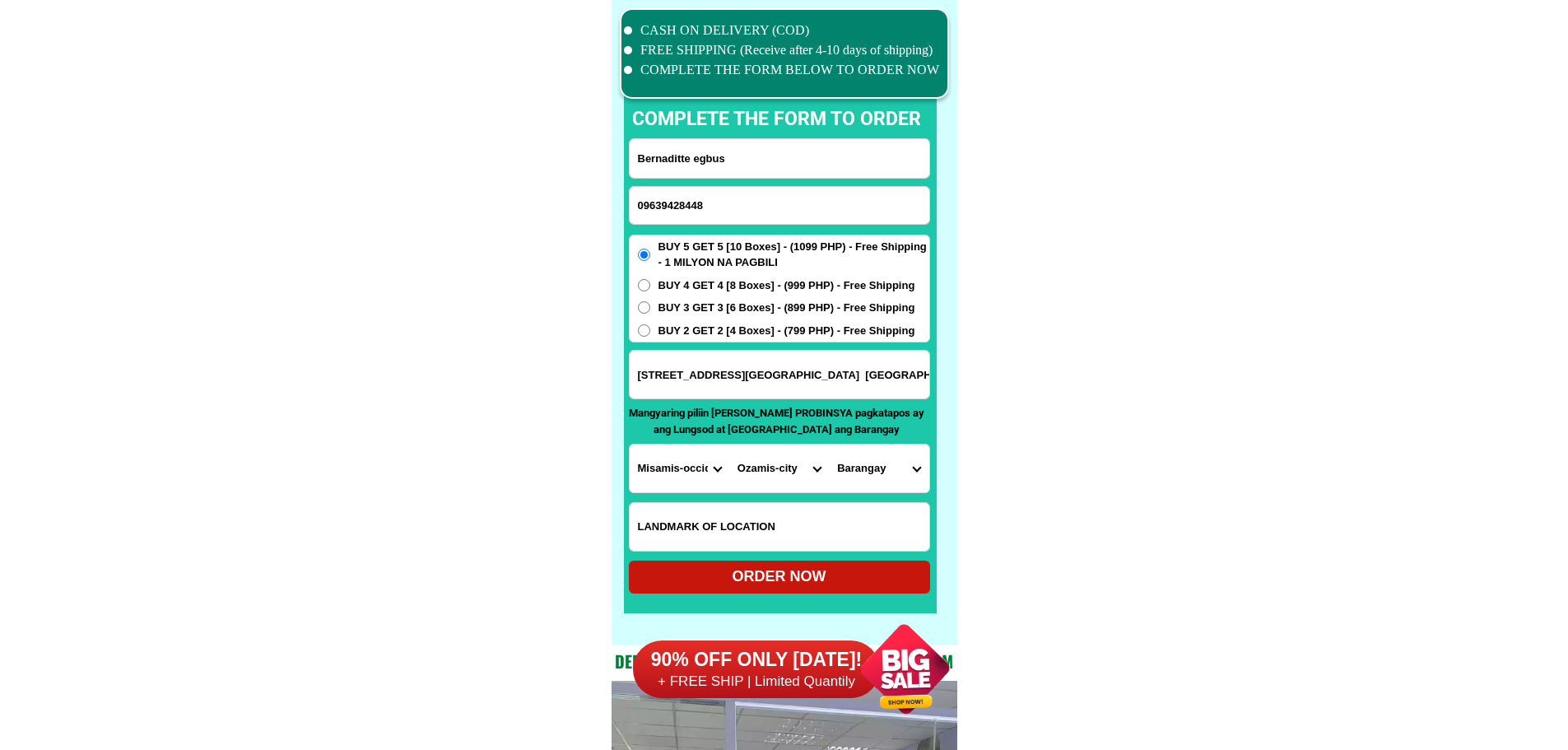
click at [893, 480] on select "[GEOGRAPHIC_DATA] (pob.) [GEOGRAPHIC_DATA] (pob.) Bacolod Bagakay Balintawak Ba…" at bounding box center [878, 468] width 100 height 47
click at [902, 485] on select "[GEOGRAPHIC_DATA] (pob.) [GEOGRAPHIC_DATA] (pob.) Bacolod Bagakay Balintawak Ba…" at bounding box center [878, 468] width 100 height 47
select select "63_28318469319"
click at [829, 445] on select "[GEOGRAPHIC_DATA] (pob.) [GEOGRAPHIC_DATA] (pob.) Bacolod Bagakay Balintawak Ba…" at bounding box center [878, 468] width 100 height 47
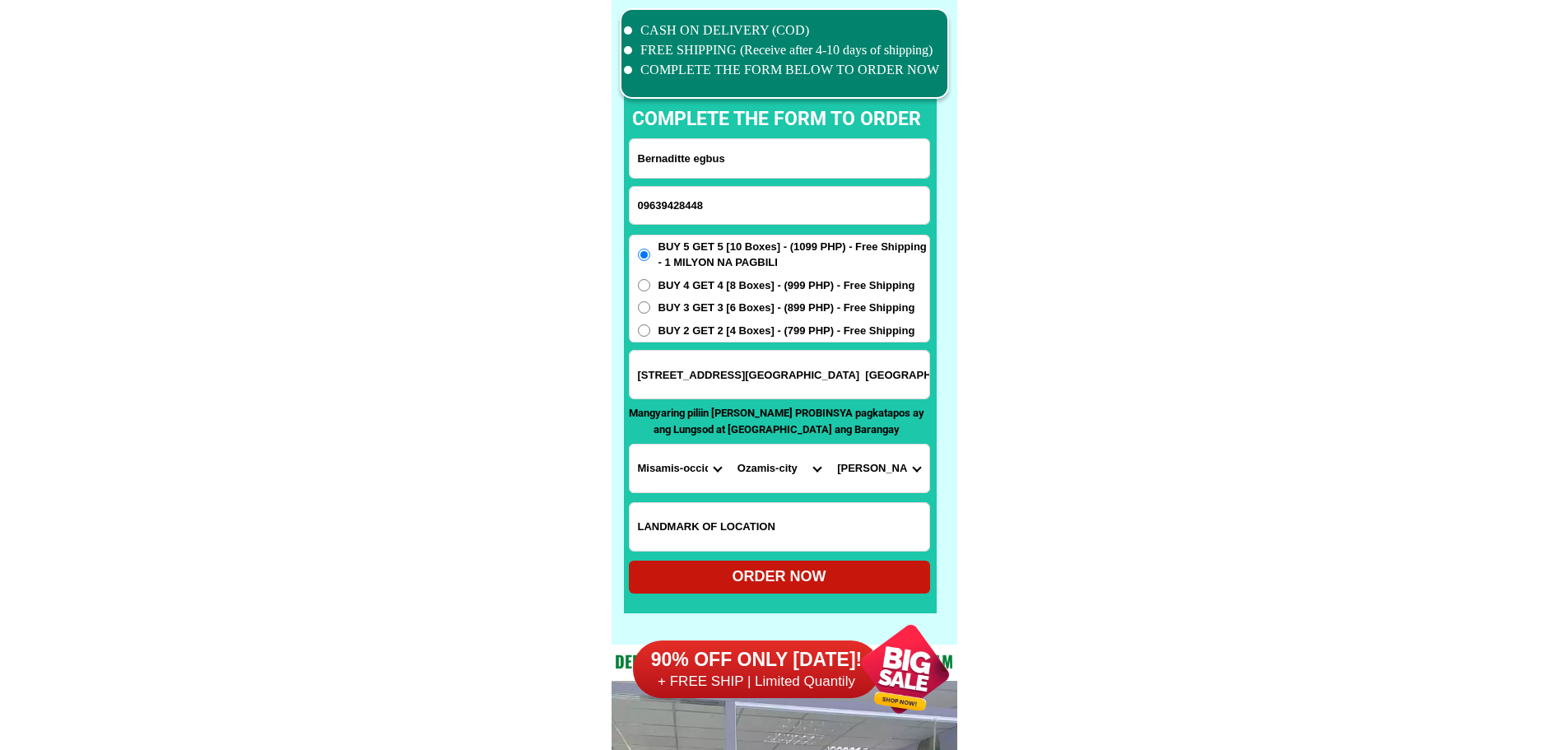
click at [749, 376] on input "[STREET_ADDRESS][GEOGRAPHIC_DATA] [GEOGRAPHIC_DATA] [GEOGRAPHIC_DATA] Near Glob…" at bounding box center [780, 374] width 299 height 47
drag, startPoint x: 686, startPoint y: 373, endPoint x: 890, endPoint y: 376, distance: 204.0
click at [890, 376] on input "Mis" at bounding box center [780, 374] width 299 height 47
click at [886, 376] on input "Mis" at bounding box center [780, 374] width 299 height 47
type input "Misamis Occ Ozamis City [PERSON_NAME]"
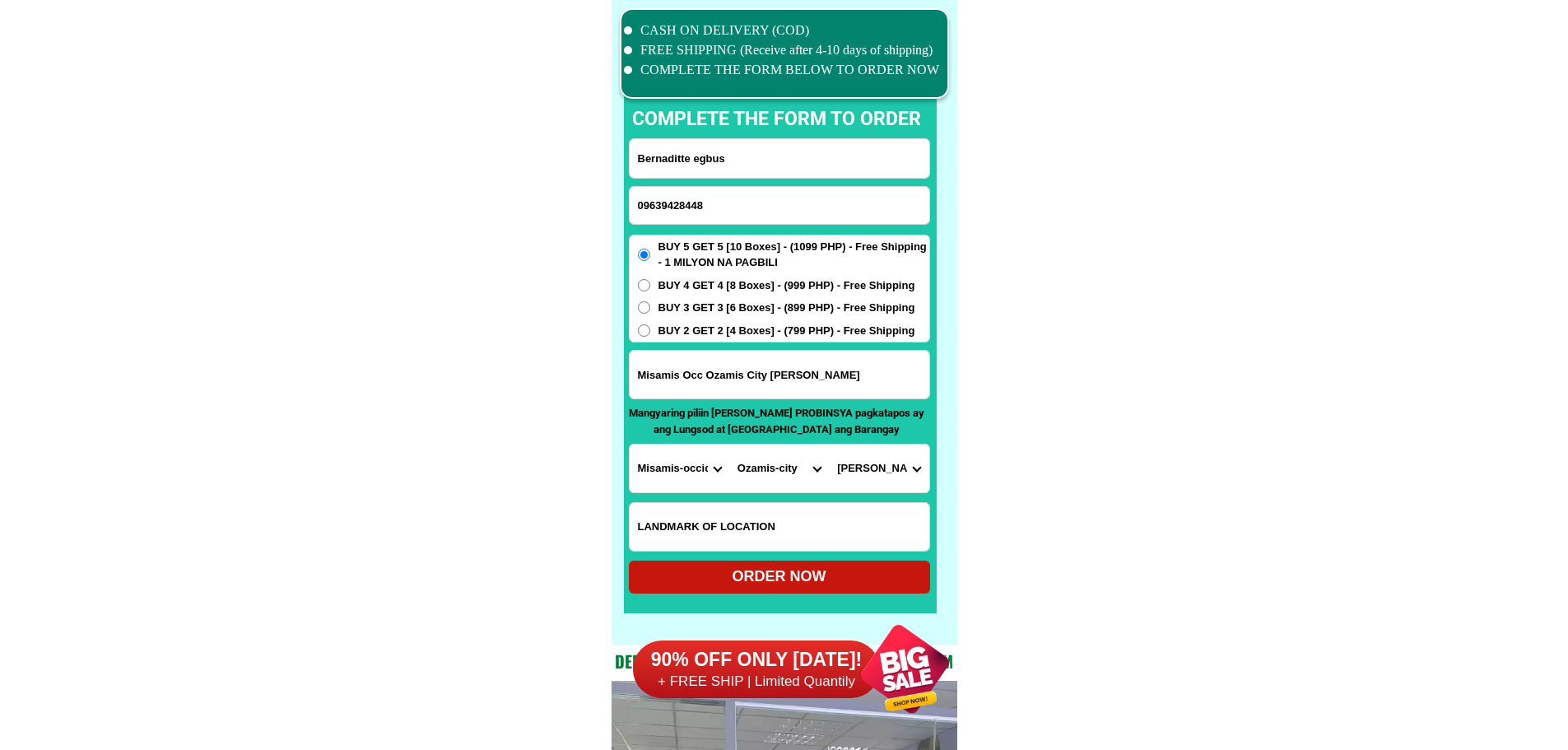
click at [831, 584] on div "ORDER NOW" at bounding box center [780, 576] width 301 height 22
radio input "true"
click at [703, 199] on input "09639428448" at bounding box center [780, 205] width 299 height 37
paste input "9395973838"
type input "09395973838"
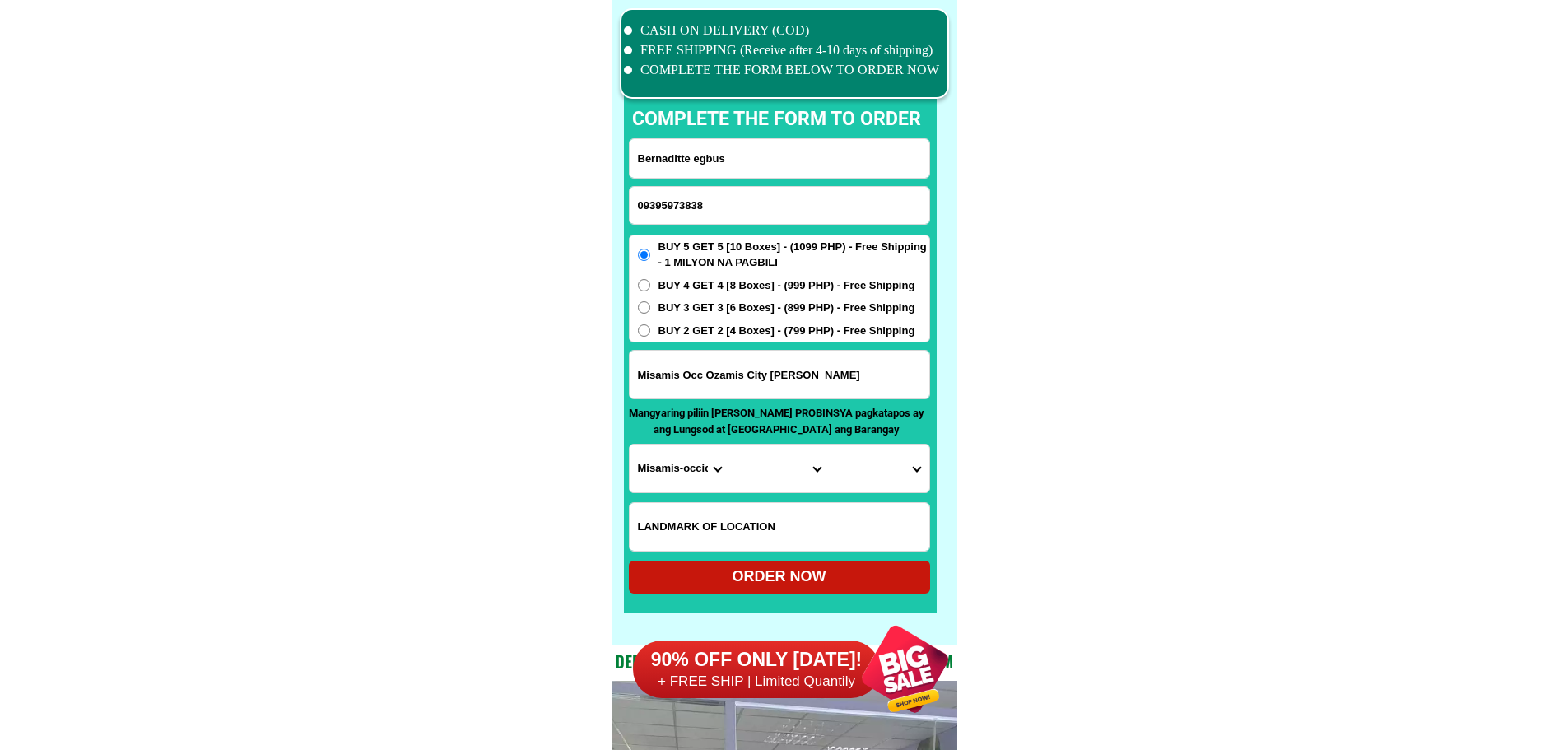
click at [849, 145] on input "Bernaditte egbus" at bounding box center [780, 159] width 299 height 39
paste input "[PERSON_NAME]"
type input "[PERSON_NAME]"
click at [759, 375] on input "Input address" at bounding box center [780, 374] width 299 height 47
paste input "2314 [PERSON_NAME]"
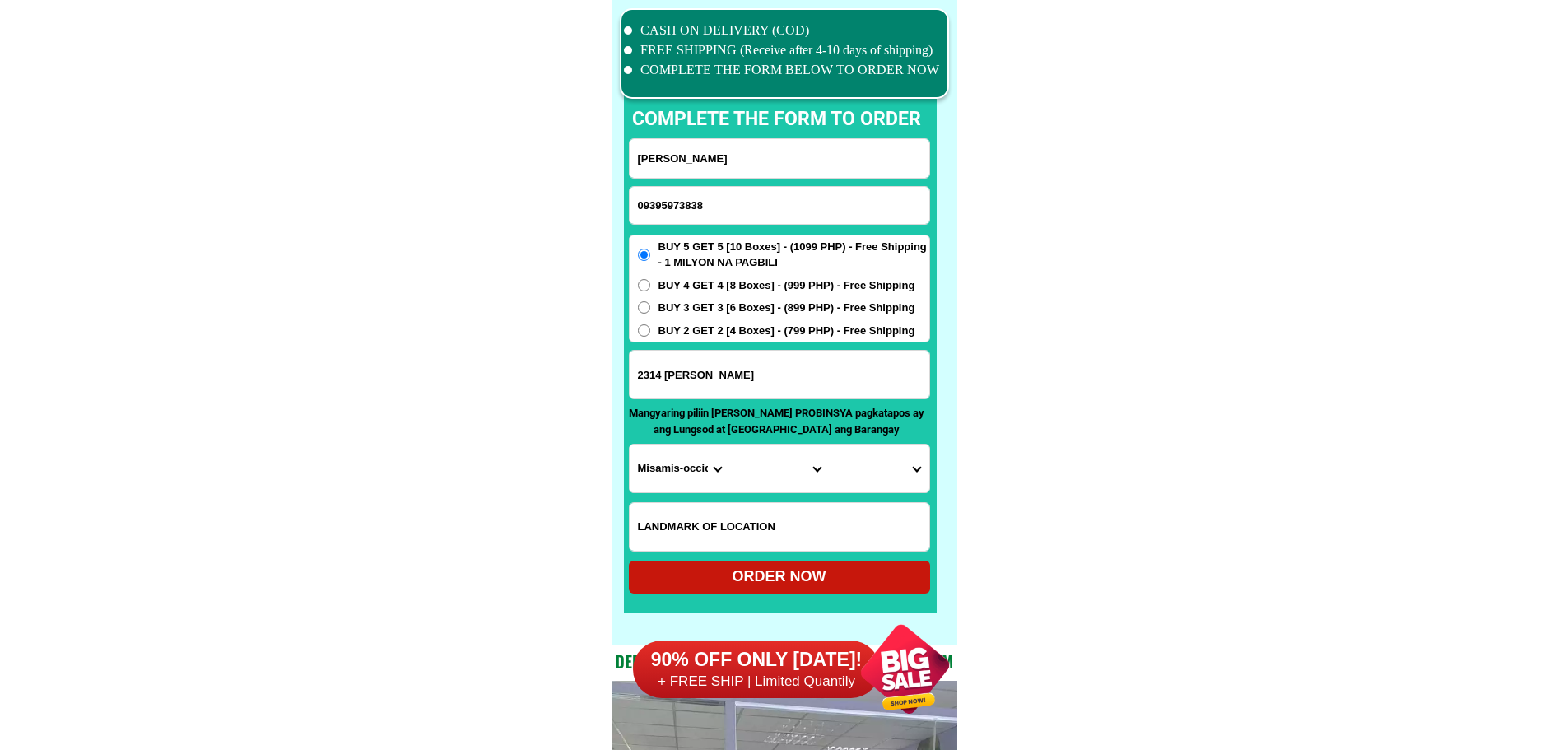
type input "2314 [PERSON_NAME]"
click at [678, 466] on select "Province [GEOGRAPHIC_DATA] [GEOGRAPHIC_DATA] [GEOGRAPHIC_DATA] [GEOGRAPHIC_DATA…" at bounding box center [679, 468] width 100 height 47
select select "63_219"
click at [750, 471] on select "City [GEOGRAPHIC_DATA] [GEOGRAPHIC_DATA] [GEOGRAPHIC_DATA] [GEOGRAPHIC_DATA]-ci…" at bounding box center [779, 468] width 100 height 47
select select "63_2191611"
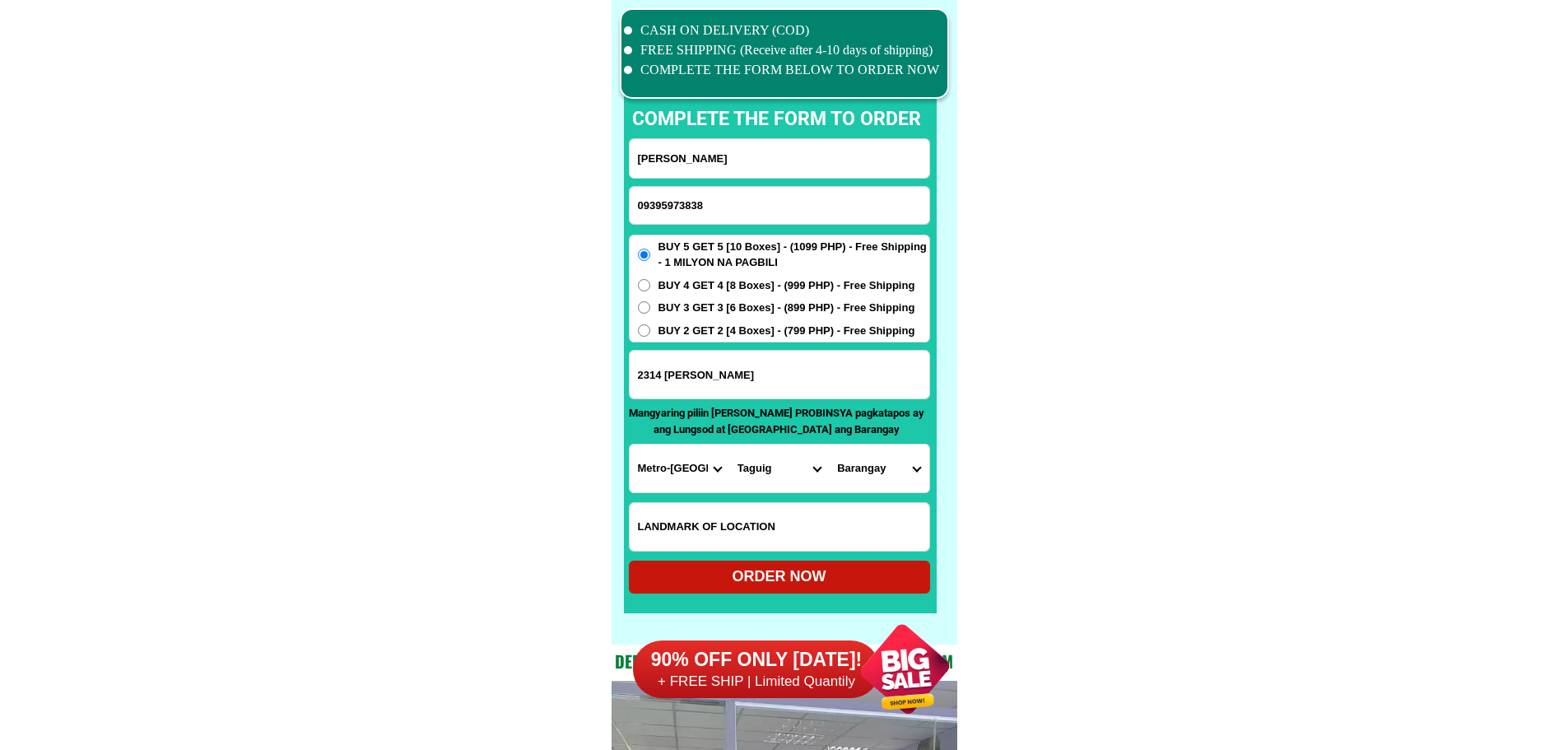
click at [879, 461] on select "[GEOGRAPHIC_DATA][PERSON_NAME][GEOGRAPHIC_DATA] [GEOGRAPHIC_DATA] [GEOGRAPHIC_D…" at bounding box center [878, 468] width 100 height 47
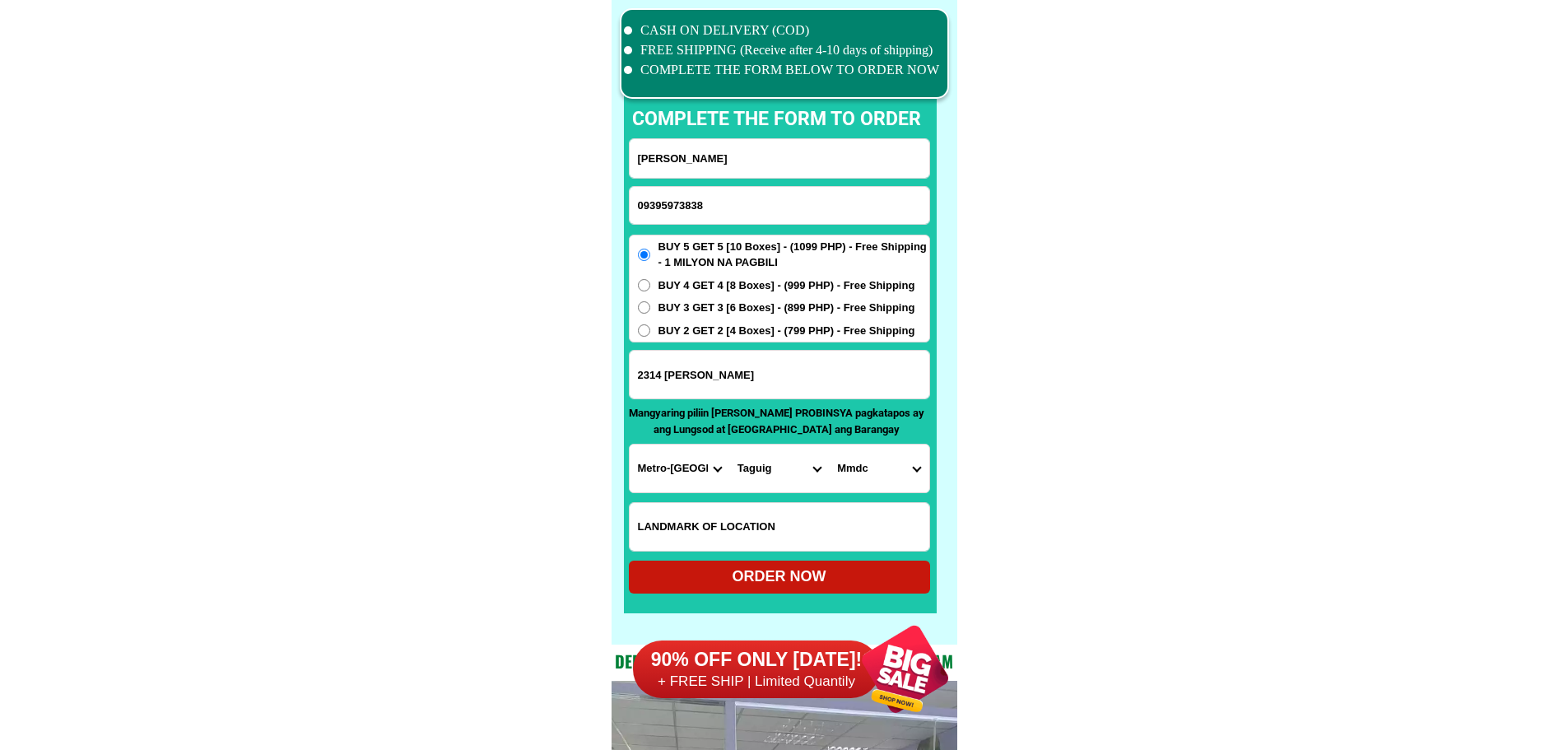
click at [879, 461] on select "[GEOGRAPHIC_DATA][PERSON_NAME][GEOGRAPHIC_DATA] [GEOGRAPHIC_DATA] [GEOGRAPHIC_D…" at bounding box center [878, 468] width 100 height 47
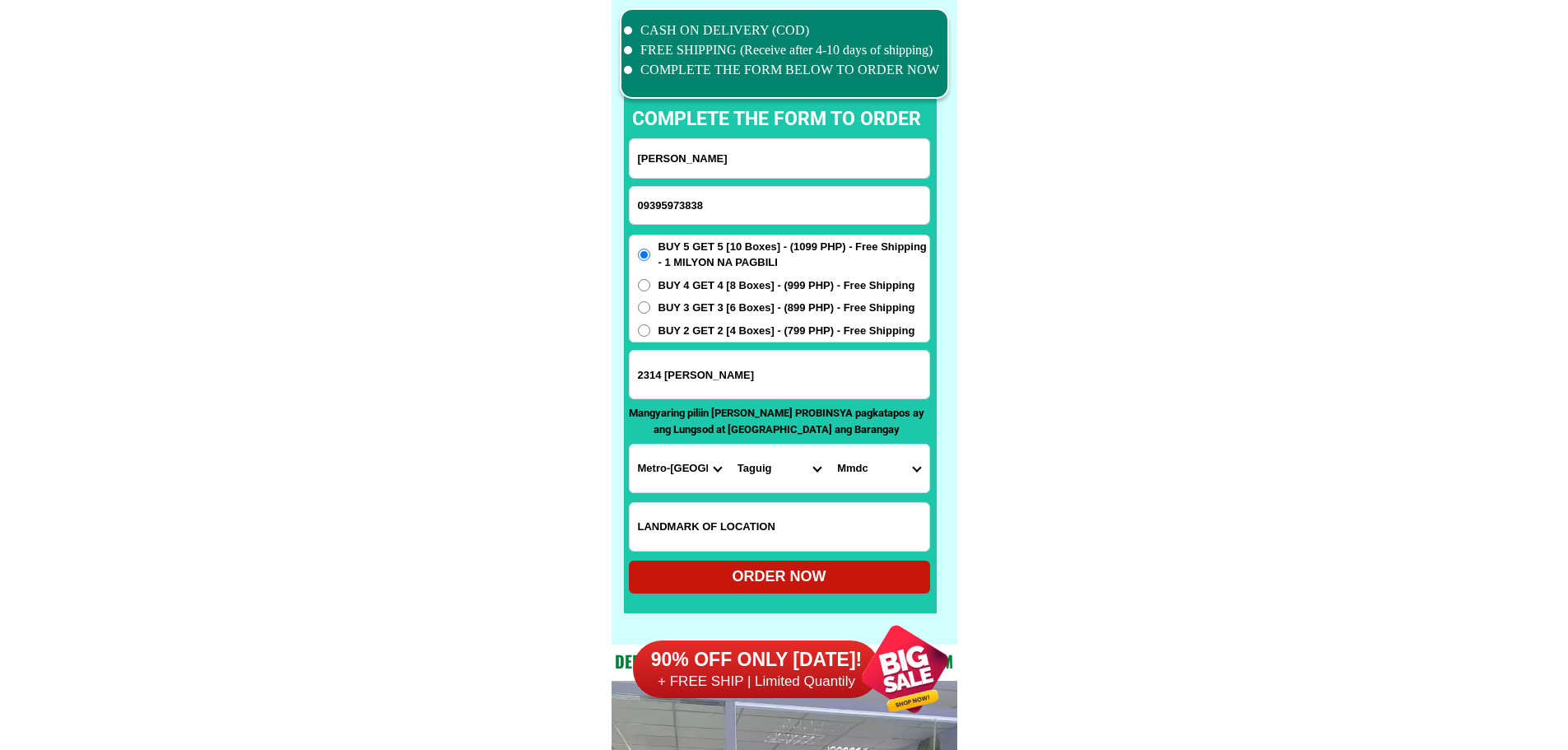
click at [879, 461] on select "[GEOGRAPHIC_DATA][PERSON_NAME][GEOGRAPHIC_DATA] [GEOGRAPHIC_DATA] [GEOGRAPHIC_D…" at bounding box center [878, 468] width 100 height 47
click at [896, 483] on select "[GEOGRAPHIC_DATA][PERSON_NAME][GEOGRAPHIC_DATA] [GEOGRAPHIC_DATA] [GEOGRAPHIC_D…" at bounding box center [878, 468] width 100 height 47
click at [760, 473] on select "City [GEOGRAPHIC_DATA] [GEOGRAPHIC_DATA] [GEOGRAPHIC_DATA] [GEOGRAPHIC_DATA]-ci…" at bounding box center [779, 468] width 100 height 47
click at [729, 445] on select "City [GEOGRAPHIC_DATA] [GEOGRAPHIC_DATA] [GEOGRAPHIC_DATA] [GEOGRAPHIC_DATA]-ci…" at bounding box center [779, 468] width 100 height 47
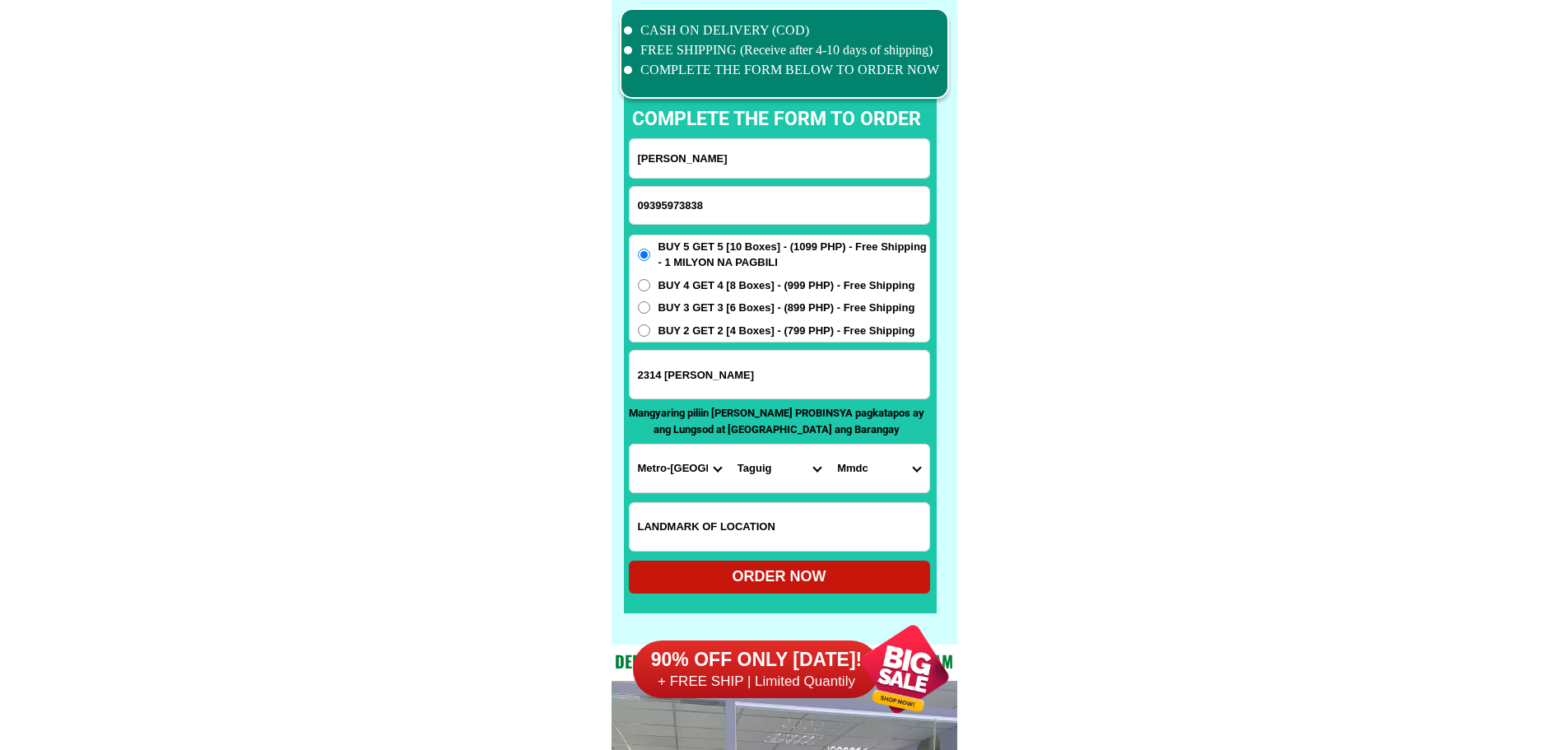
click at [881, 480] on select "[GEOGRAPHIC_DATA][PERSON_NAME][GEOGRAPHIC_DATA] [GEOGRAPHIC_DATA] [GEOGRAPHIC_D…" at bounding box center [878, 468] width 100 height 47
select select "63_2191611321"
click at [763, 359] on input "2314 [PERSON_NAME]" at bounding box center [780, 374] width 299 height 47
click at [855, 469] on select "[GEOGRAPHIC_DATA][PERSON_NAME][GEOGRAPHIC_DATA] [GEOGRAPHIC_DATA] [GEOGRAPHIC_D…" at bounding box center [878, 468] width 100 height 47
drag, startPoint x: 1190, startPoint y: 276, endPoint x: 1146, endPoint y: 187, distance: 99.3
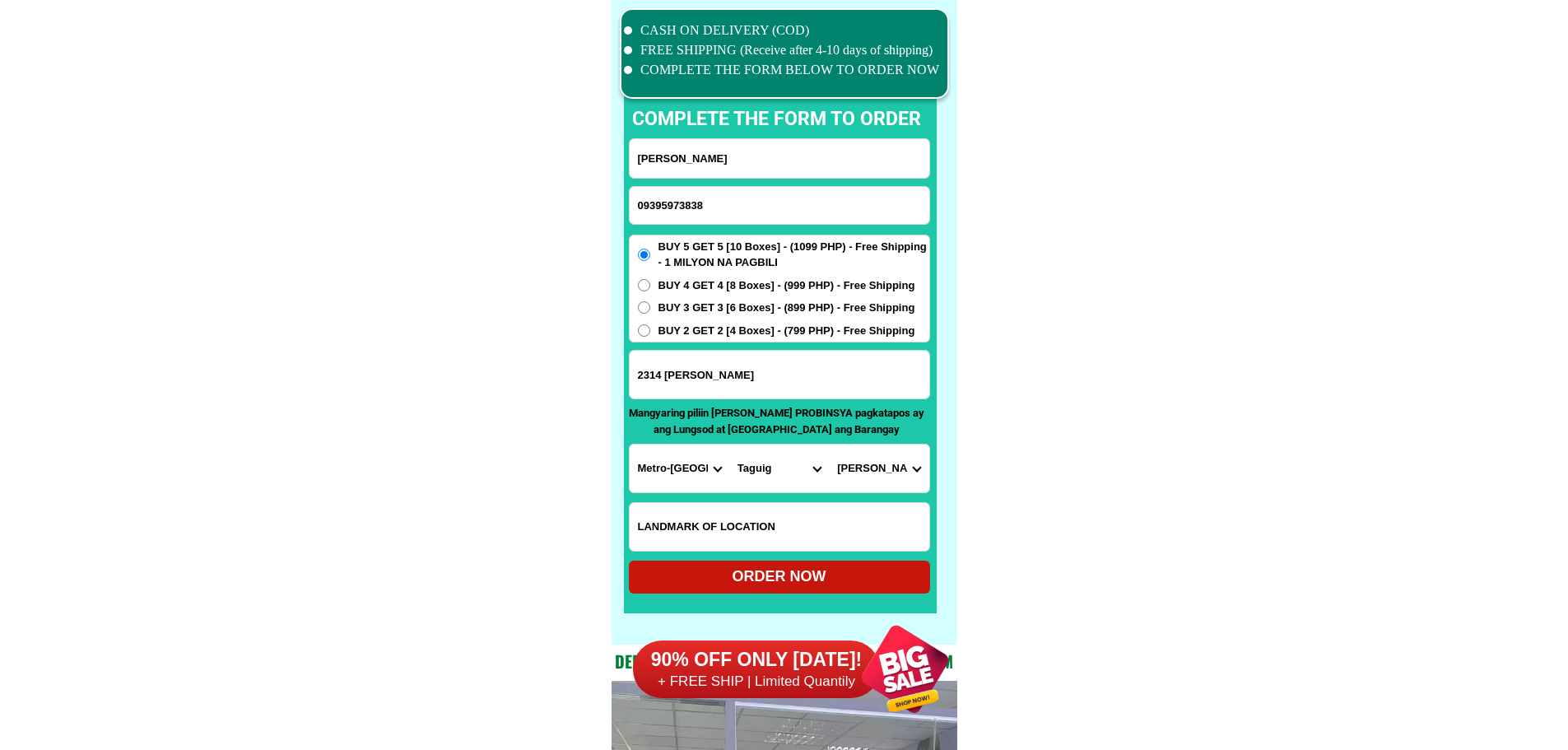
click at [779, 472] on select "City [GEOGRAPHIC_DATA] [GEOGRAPHIC_DATA] [GEOGRAPHIC_DATA] [GEOGRAPHIC_DATA]-ci…" at bounding box center [779, 468] width 100 height 47
click at [729, 445] on select "City [GEOGRAPHIC_DATA] [GEOGRAPHIC_DATA] [GEOGRAPHIC_DATA] [GEOGRAPHIC_DATA]-ci…" at bounding box center [779, 468] width 100 height 47
click at [851, 465] on select "[GEOGRAPHIC_DATA]" at bounding box center [878, 468] width 100 height 47
click at [776, 469] on select "City [GEOGRAPHIC_DATA] [GEOGRAPHIC_DATA] [GEOGRAPHIC_DATA] [GEOGRAPHIC_DATA]-ci…" at bounding box center [779, 468] width 100 height 47
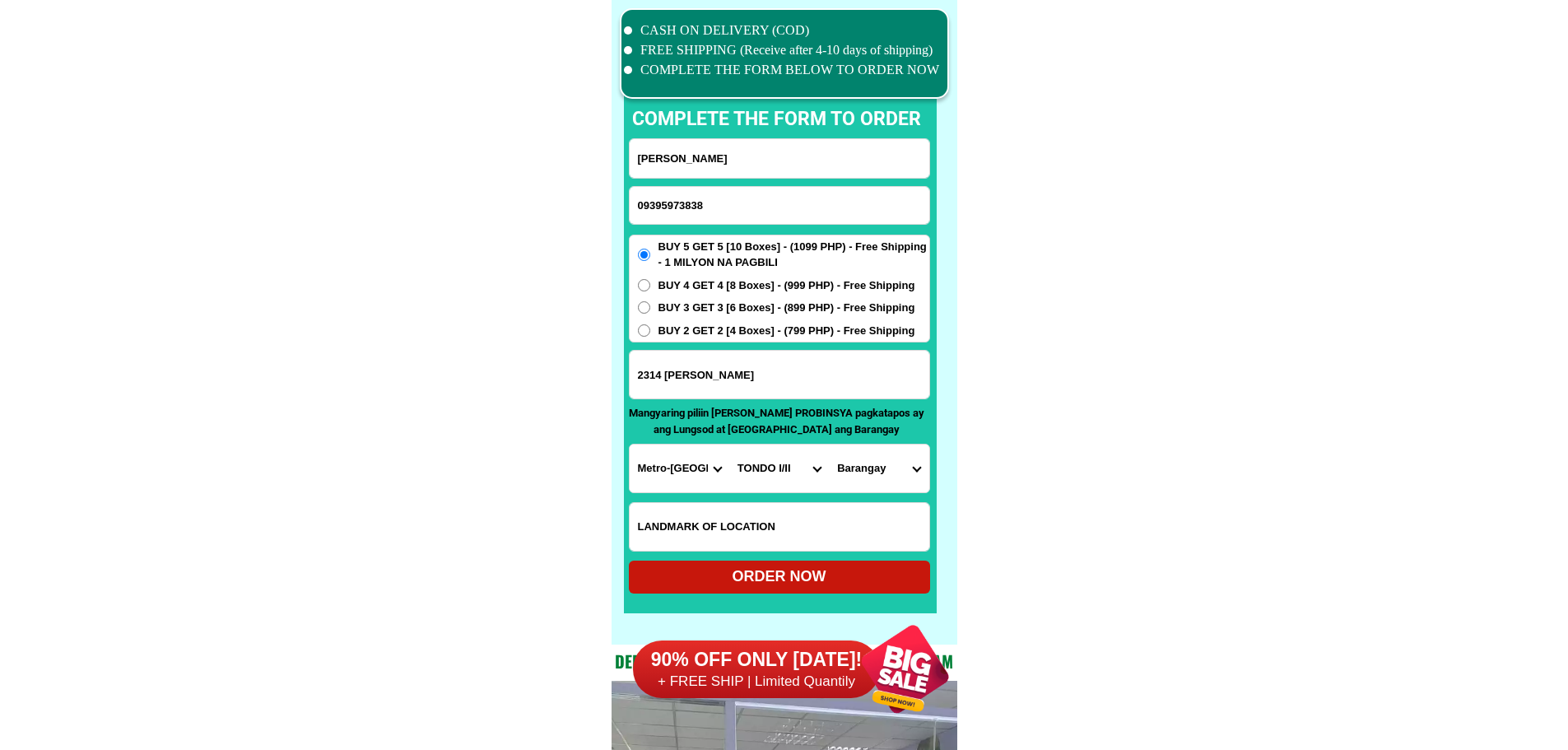
select select "63_2191611"
click at [853, 467] on select "[GEOGRAPHIC_DATA]" at bounding box center [878, 468] width 100 height 47
select select "63_2191611321"
click at [745, 460] on select "City [GEOGRAPHIC_DATA] [GEOGRAPHIC_DATA] [GEOGRAPHIC_DATA] [GEOGRAPHIC_DATA]-ci…" at bounding box center [779, 468] width 100 height 47
select select "63_2197133"
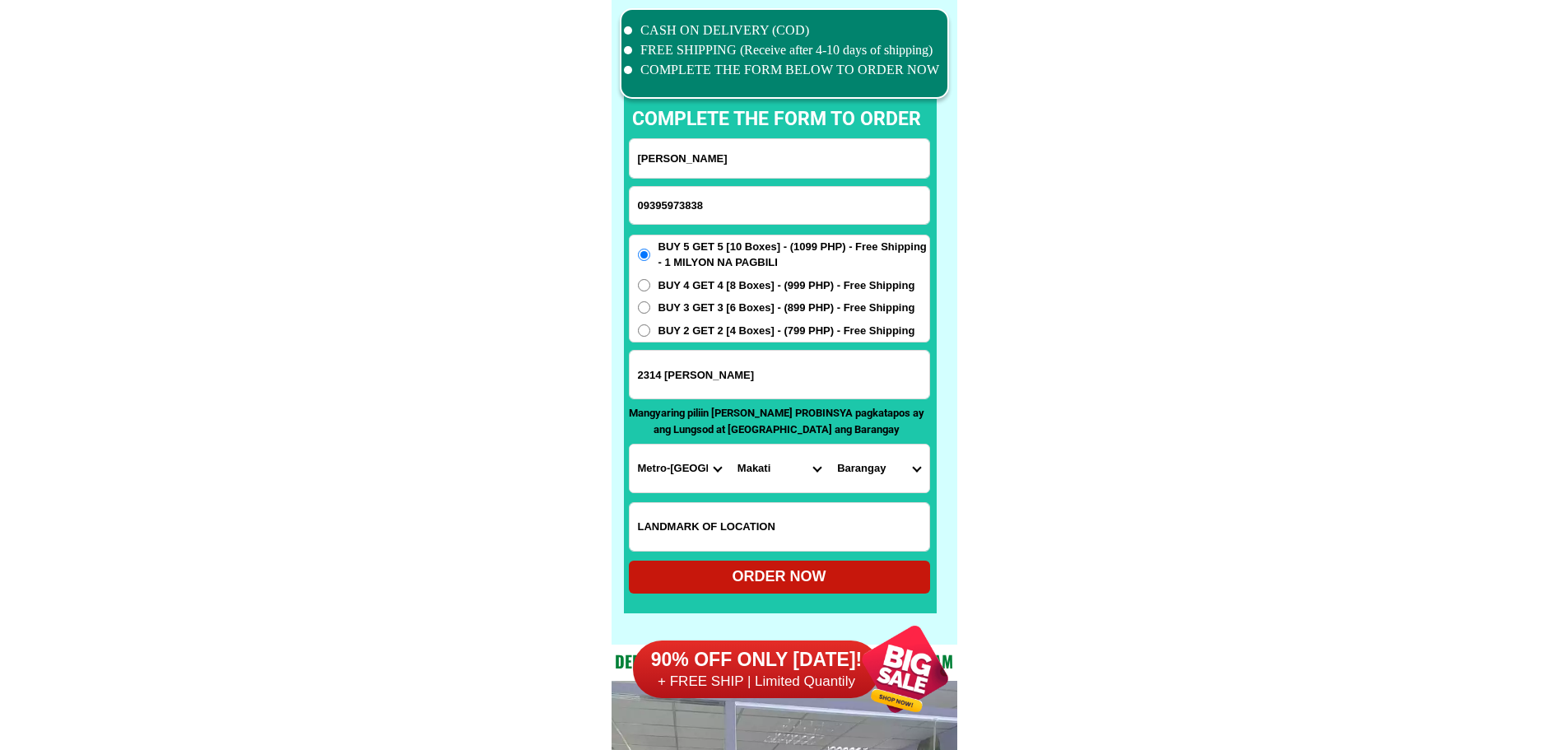
click at [856, 464] on select "Barangay [GEOGRAPHIC_DATA]~air [PERSON_NAME] Cembo Comembo Dasmarinas [GEOGRAPH…" at bounding box center [878, 468] width 100 height 47
select select "63_21971334416"
drag, startPoint x: 1051, startPoint y: 500, endPoint x: 969, endPoint y: 525, distance: 85.7
click at [816, 574] on div "ORDER NOW" at bounding box center [780, 576] width 301 height 22
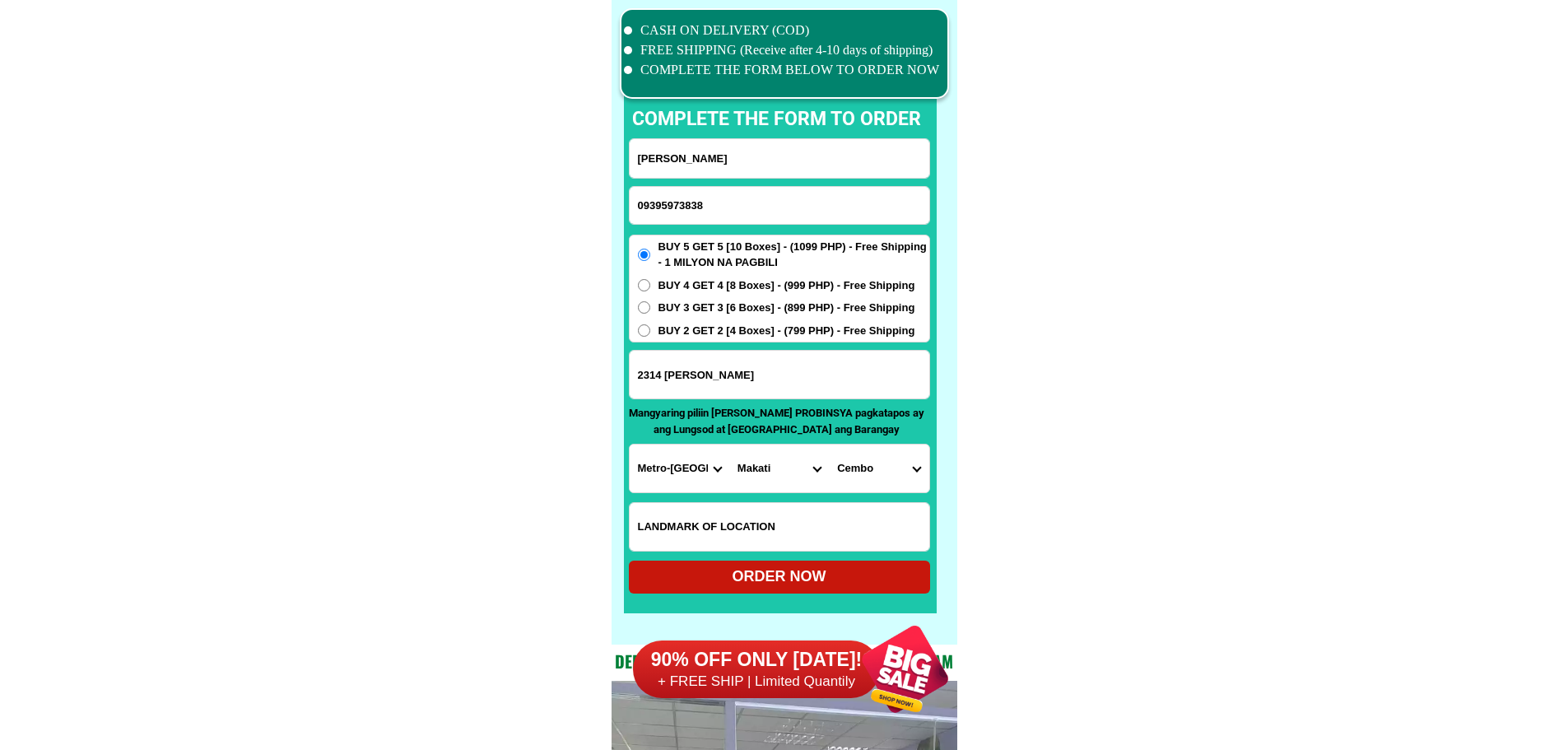
type input "2314 [PERSON_NAME]"
radio input "true"
